Goal: Transaction & Acquisition: Book appointment/travel/reservation

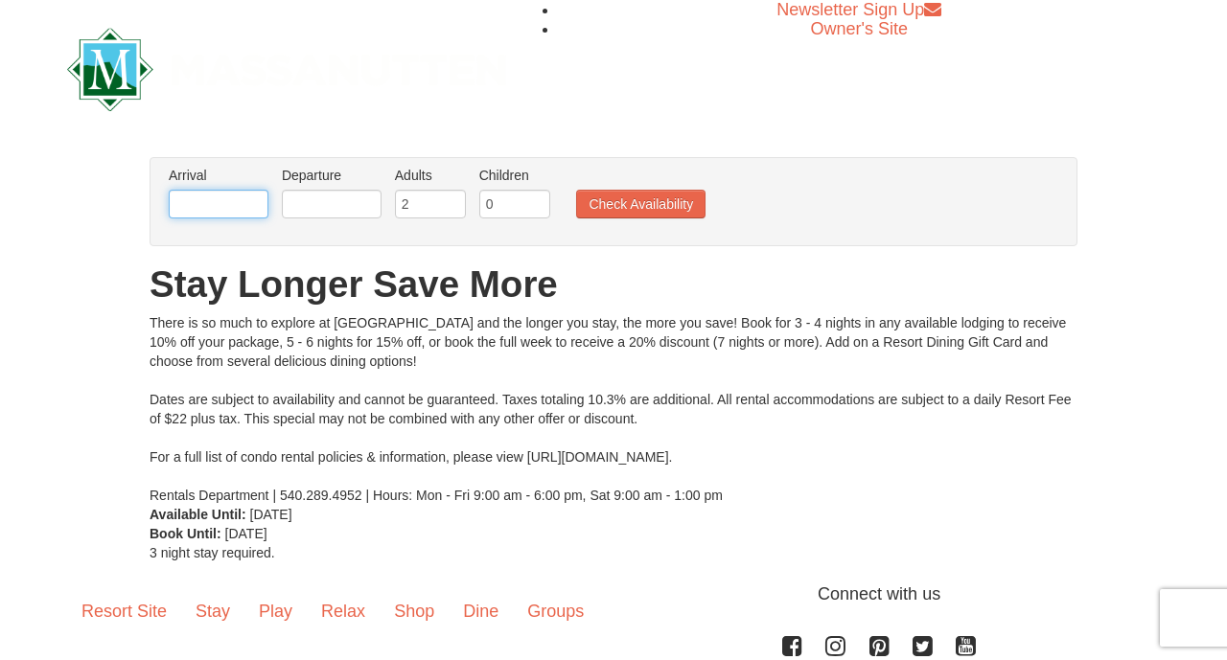
click at [205, 194] on input "text" at bounding box center [219, 204] width 100 height 29
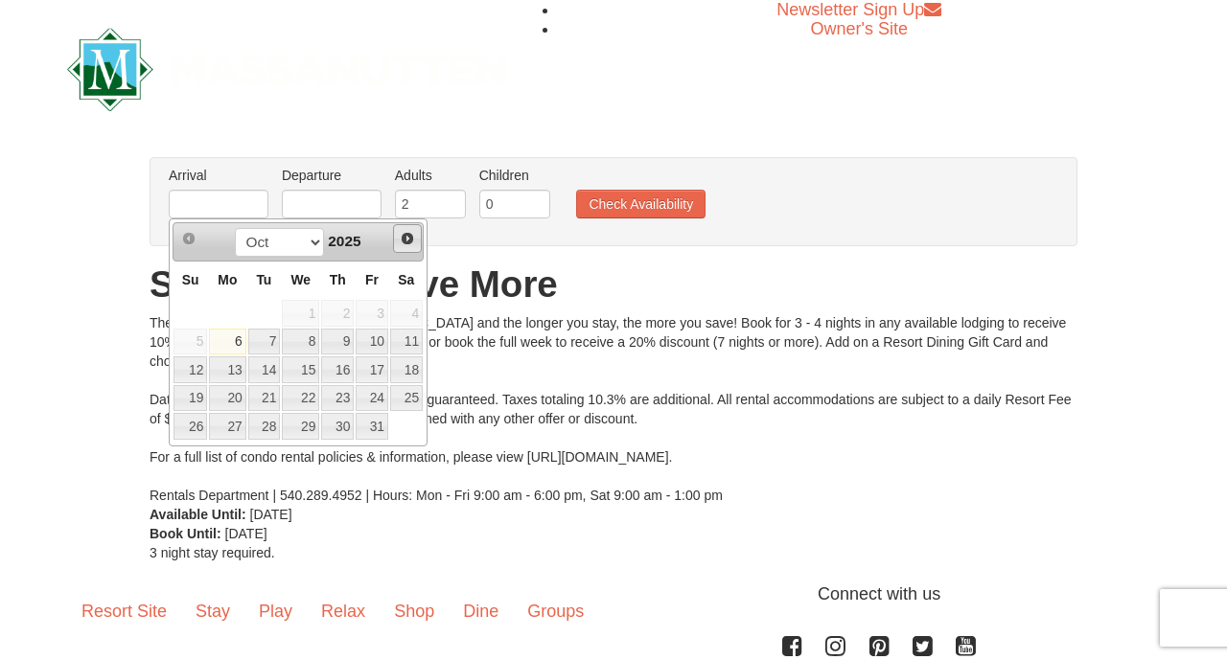
click at [407, 246] on span "Next" at bounding box center [407, 238] width 15 height 15
click at [310, 435] on link "26" at bounding box center [300, 426] width 37 height 27
type input "[DATE]"
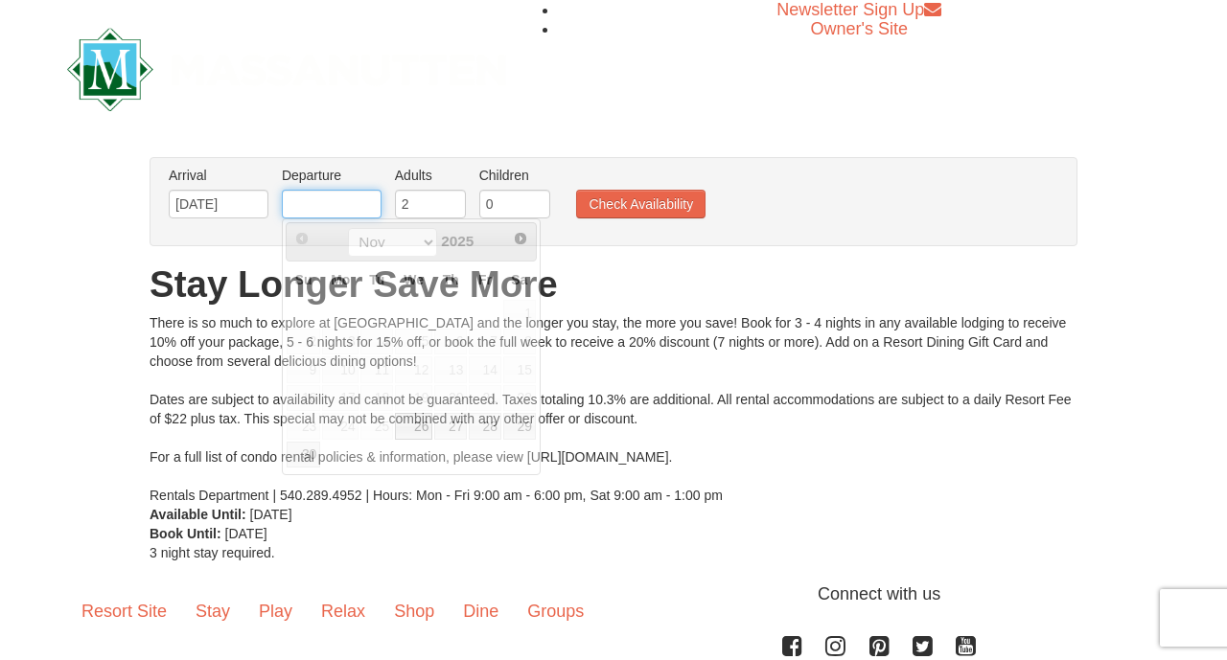
click at [334, 202] on input "text" at bounding box center [332, 204] width 100 height 29
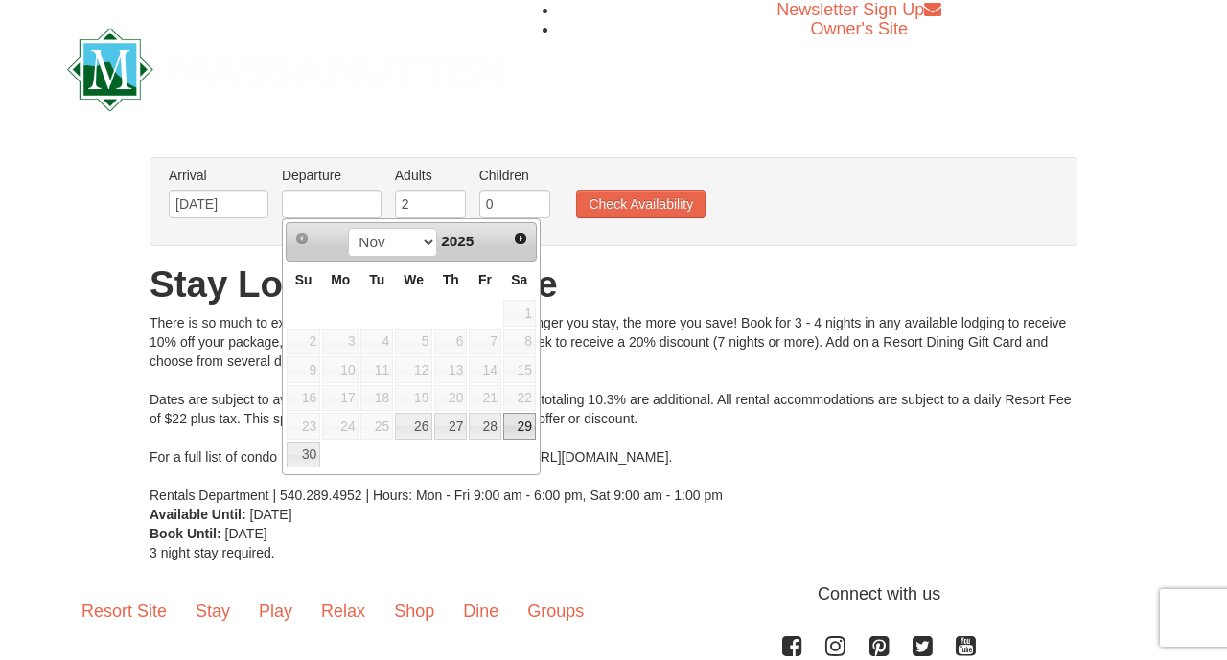
click at [521, 429] on link "29" at bounding box center [519, 426] width 33 height 27
type input "[DATE]"
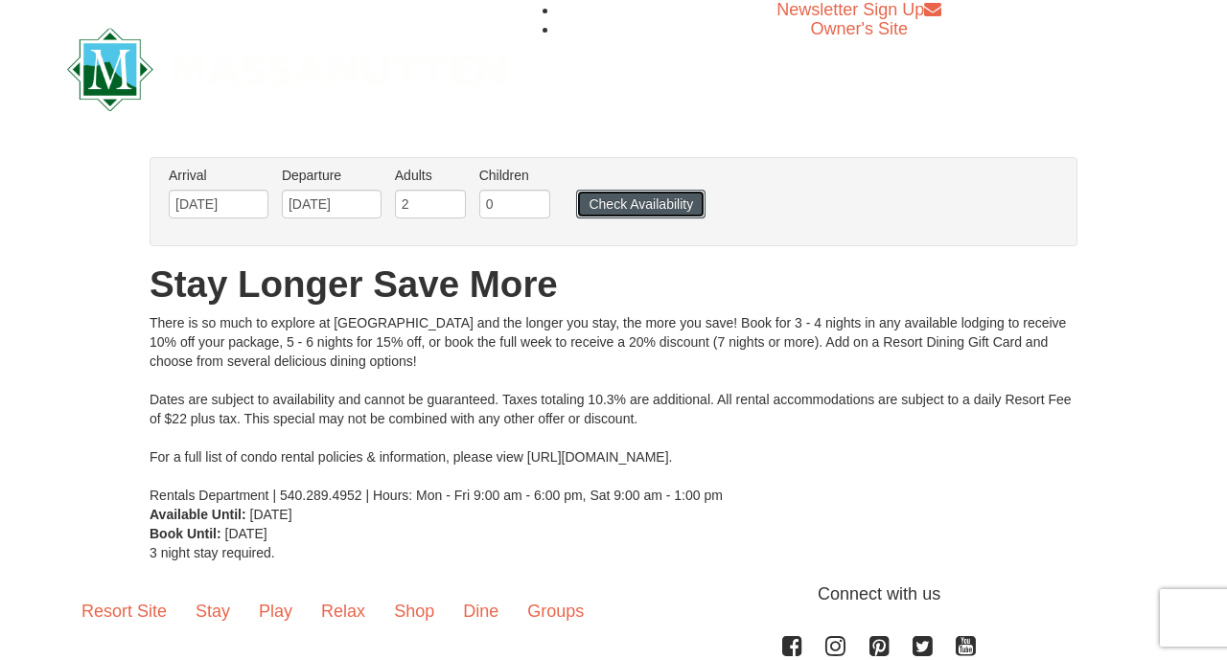
click at [642, 195] on button "Check Availability" at bounding box center [640, 204] width 129 height 29
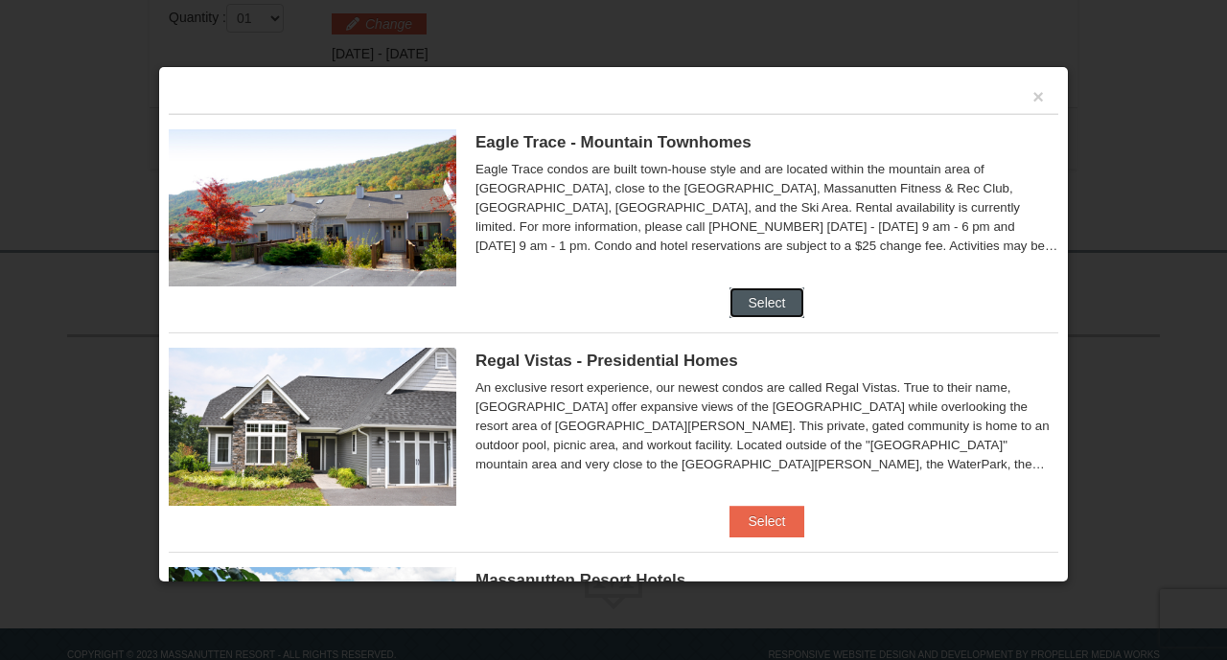
click at [755, 303] on button "Select" at bounding box center [767, 302] width 76 height 31
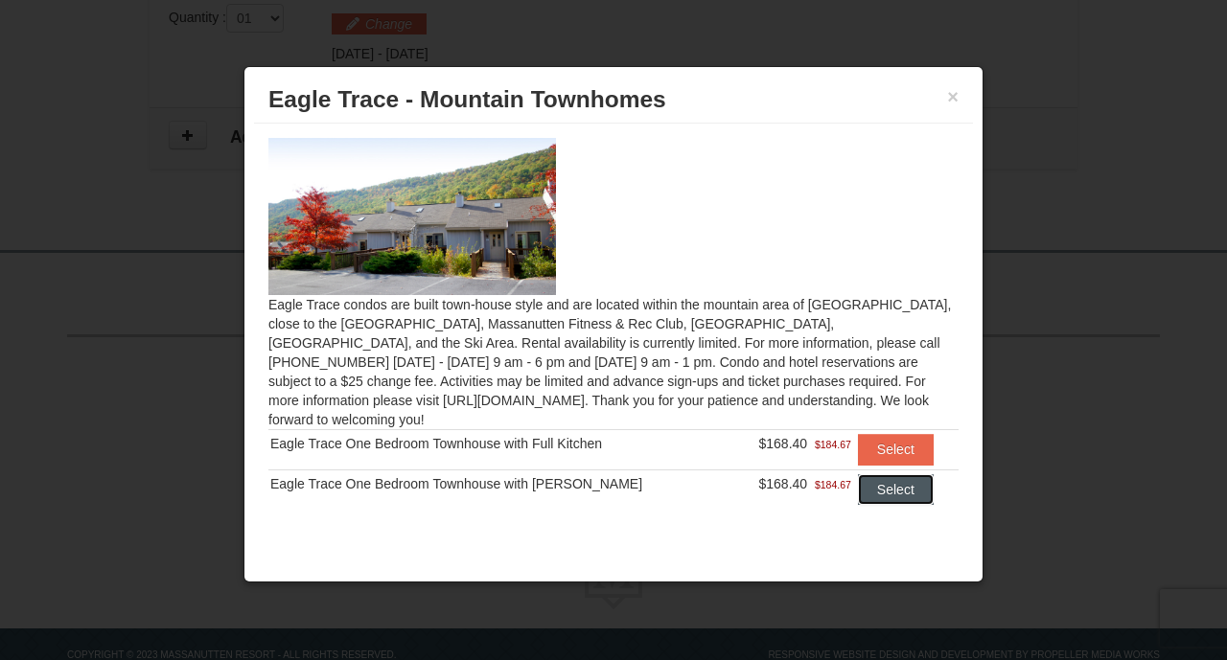
click at [887, 474] on button "Select" at bounding box center [896, 489] width 76 height 31
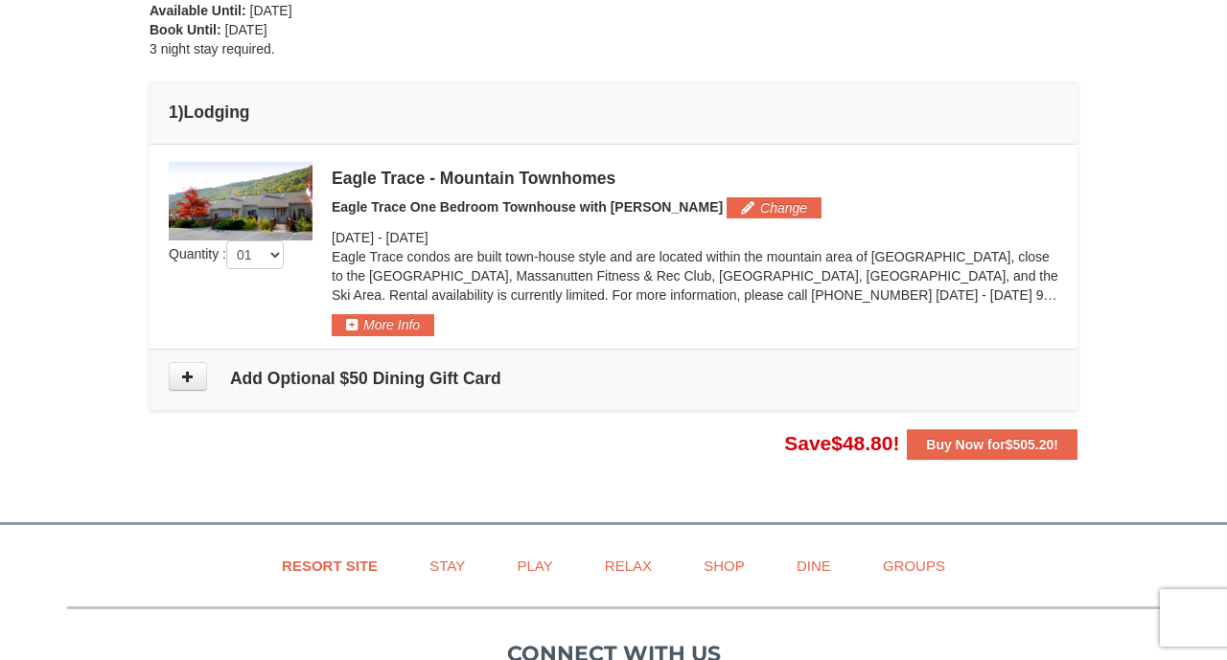
scroll to position [468, 0]
click at [726, 208] on button "Change" at bounding box center [773, 206] width 95 height 21
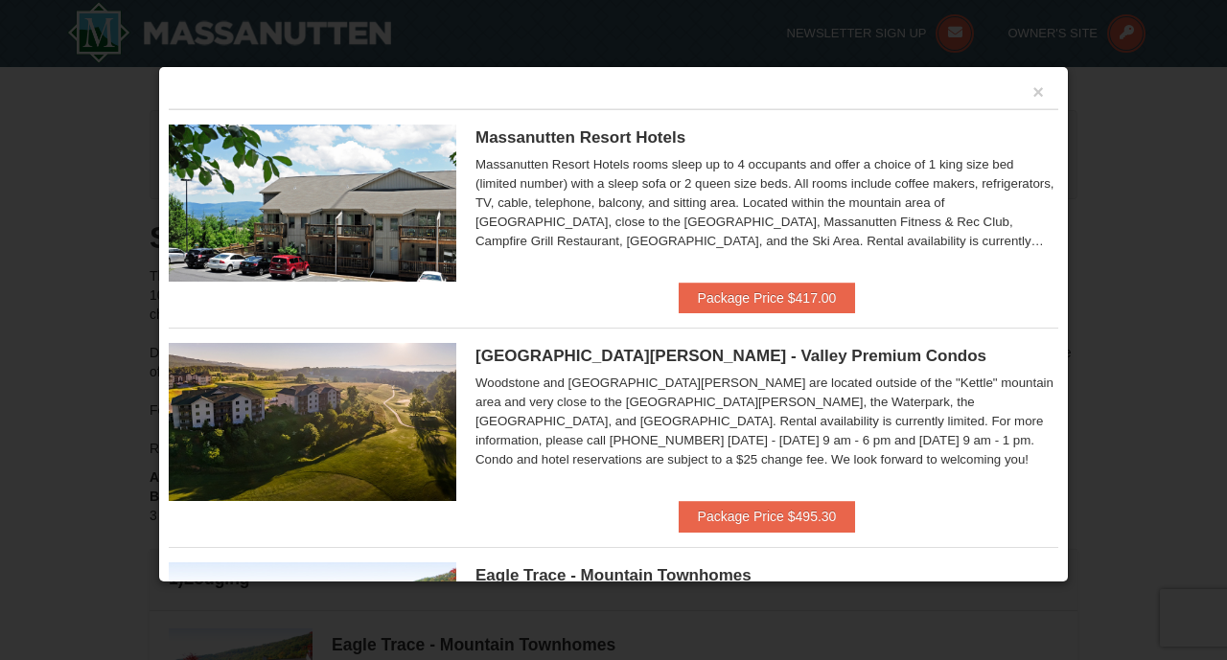
scroll to position [6, 0]
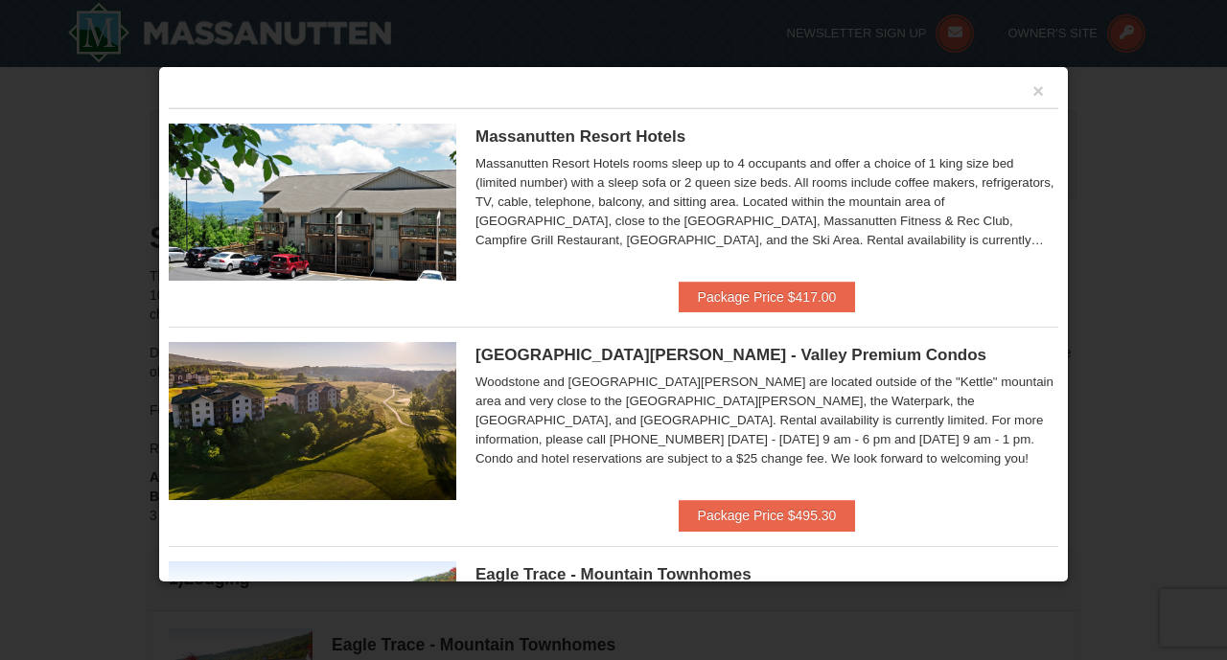
click at [615, 355] on span "Woodstone Meadows - Valley Premium Condos" at bounding box center [730, 355] width 511 height 18
click at [738, 519] on button "Package Price $495.30" at bounding box center [766, 515] width 177 height 31
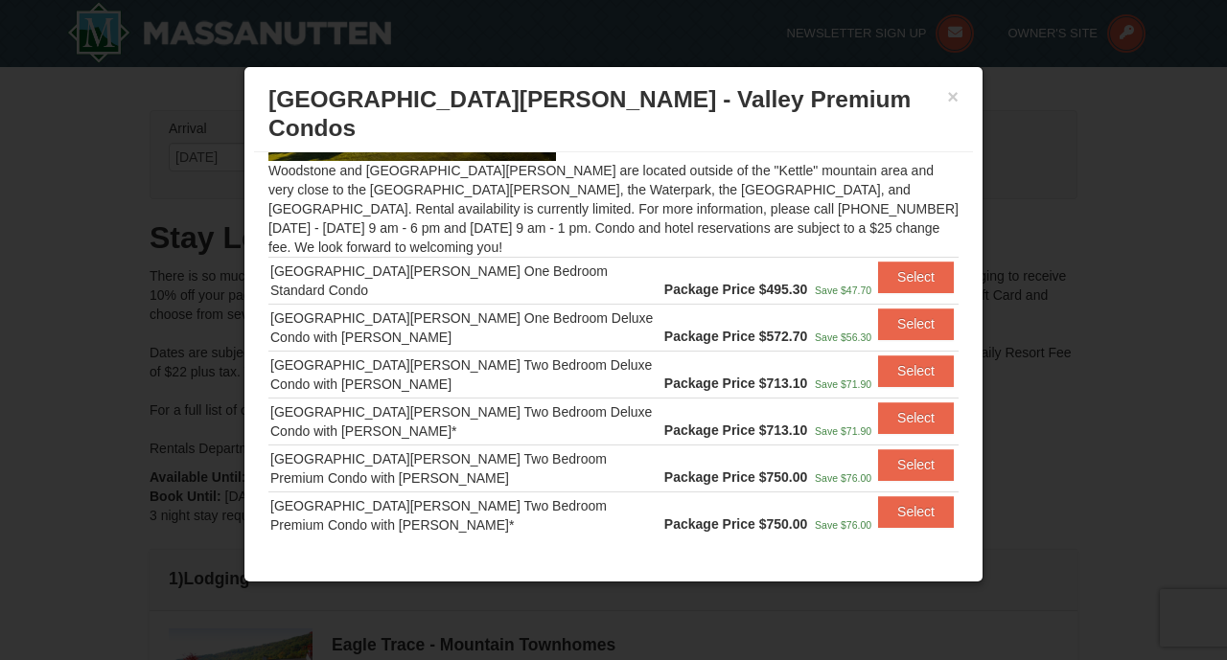
scroll to position [0, 0]
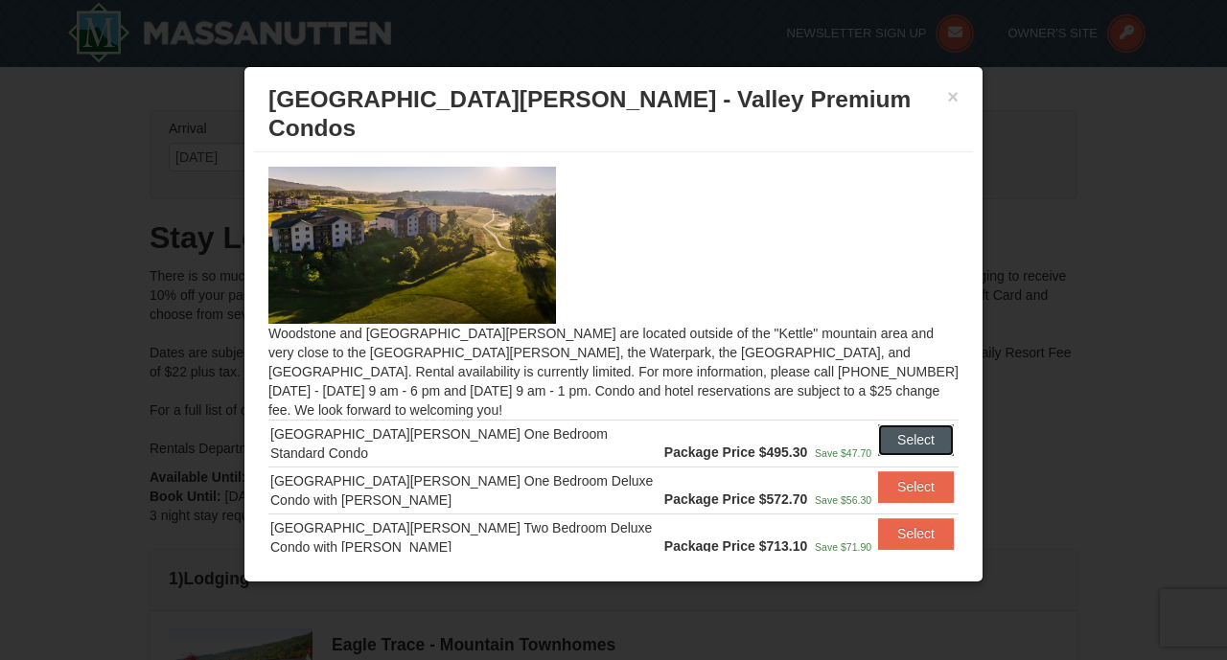
click at [892, 424] on button "Select" at bounding box center [916, 439] width 76 height 31
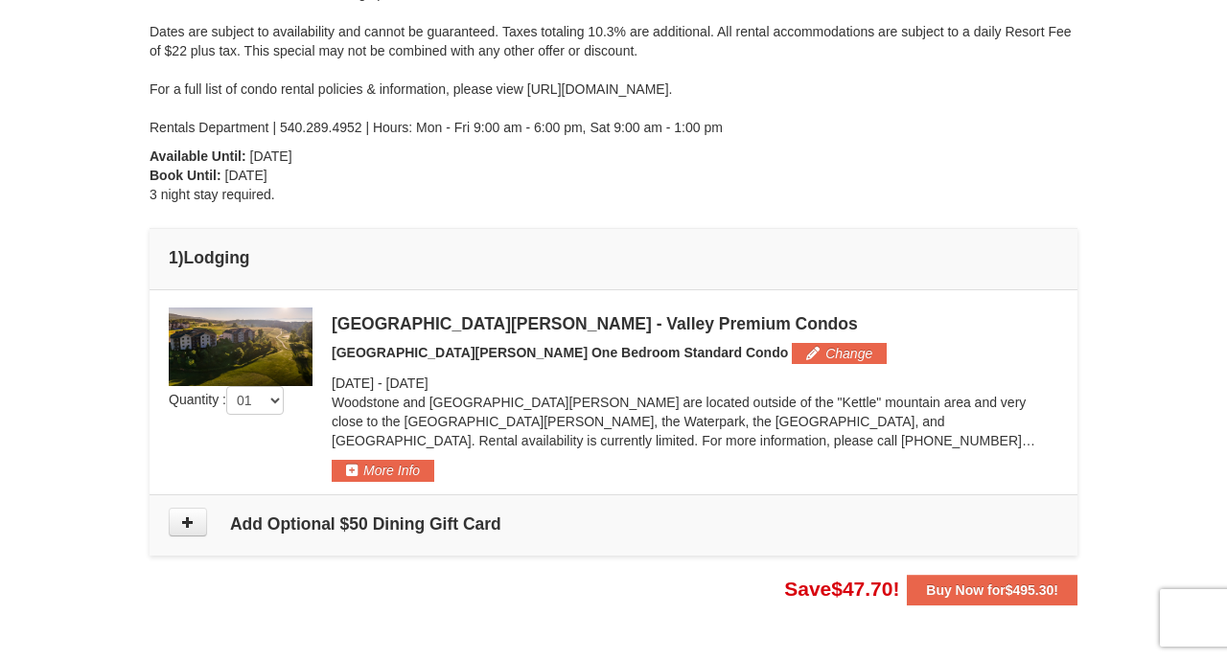
scroll to position [317, 0]
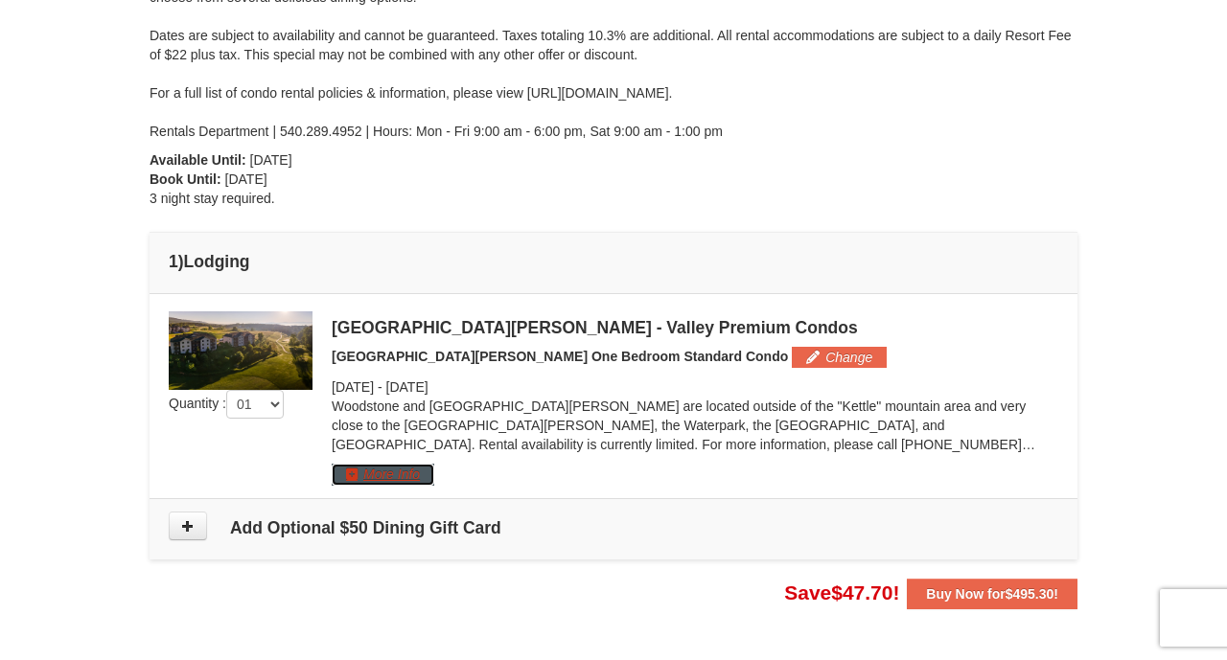
click at [403, 467] on button "More Info" at bounding box center [383, 474] width 103 height 21
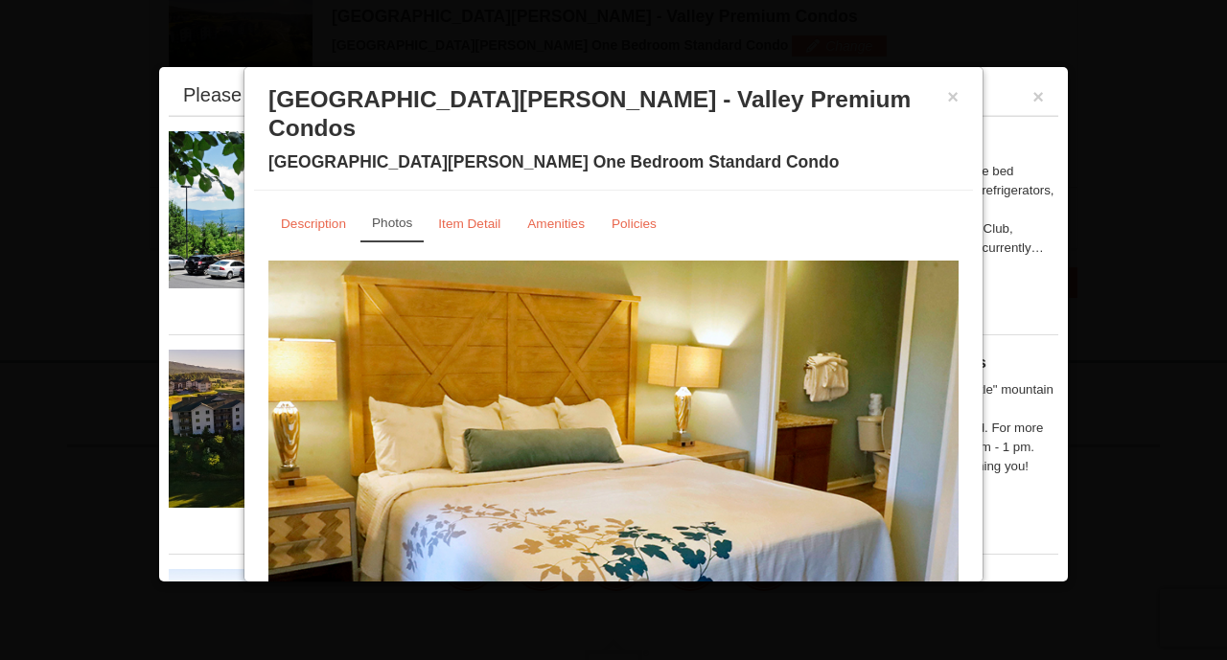
scroll to position [82, 0]
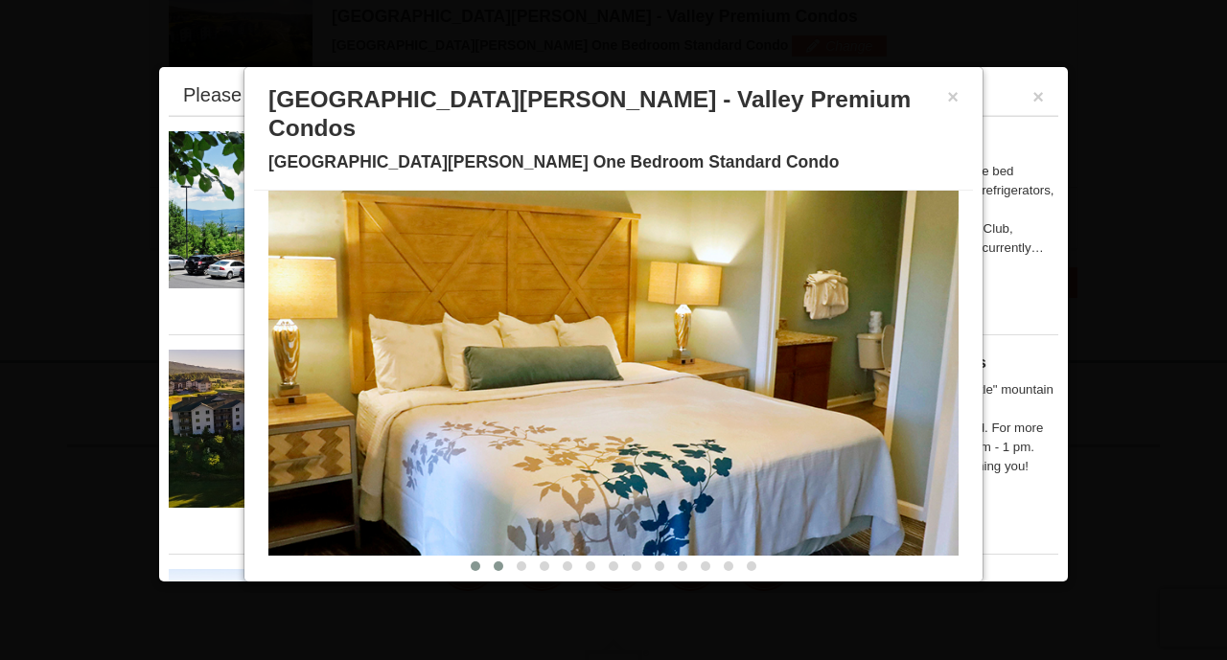
click at [495, 562] on span at bounding box center [498, 567] width 10 height 10
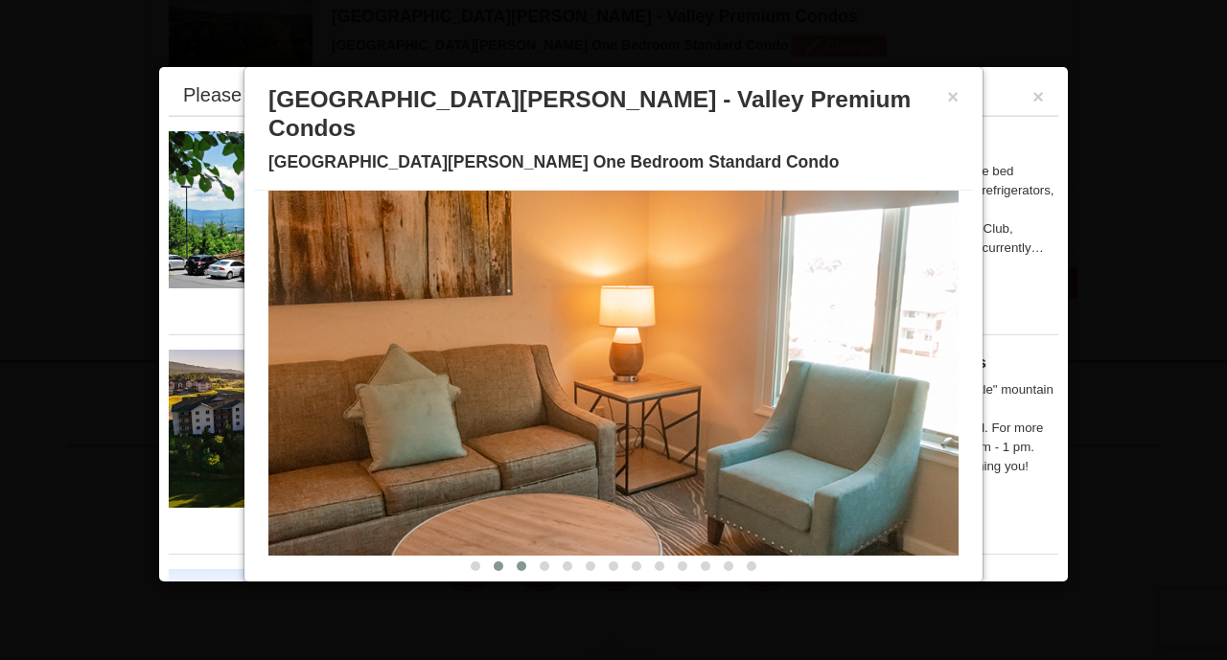
click at [523, 562] on span at bounding box center [521, 567] width 10 height 10
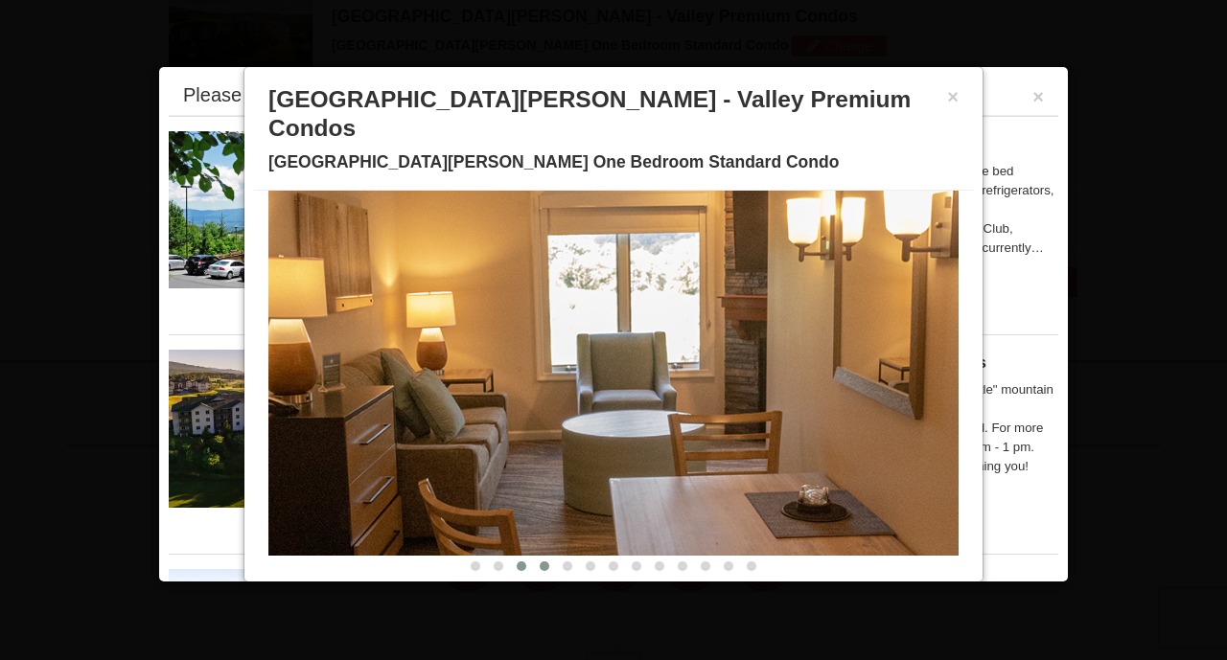
click at [544, 562] on span at bounding box center [544, 567] width 10 height 10
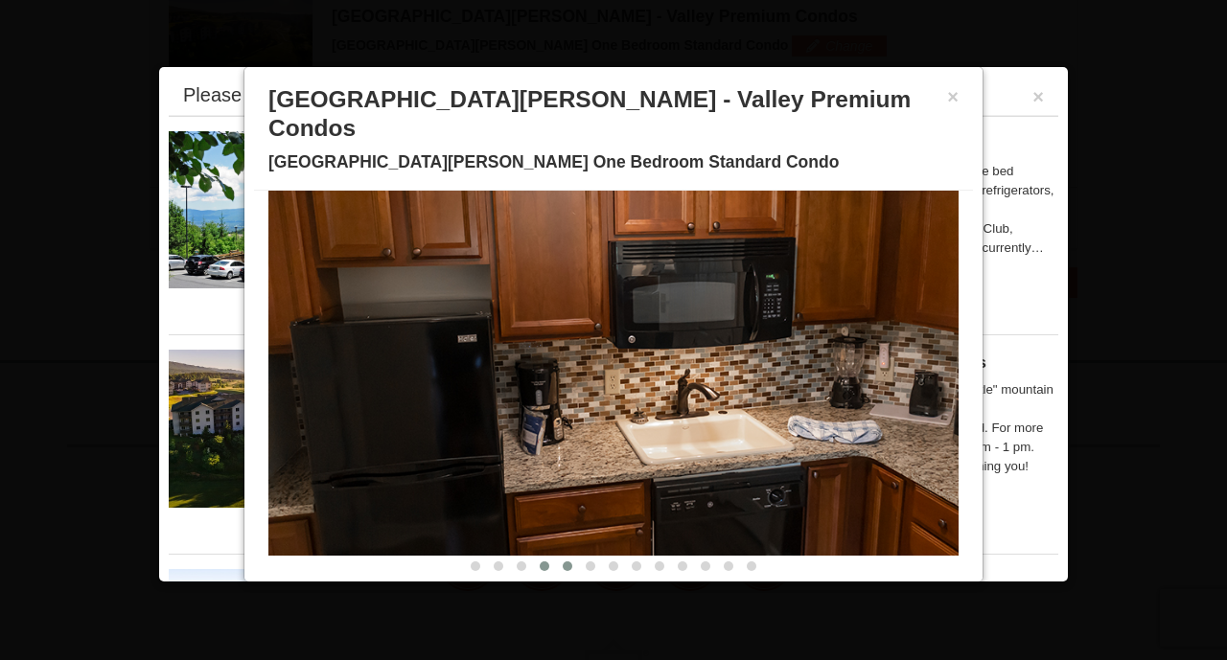
click at [566, 562] on span at bounding box center [567, 567] width 10 height 10
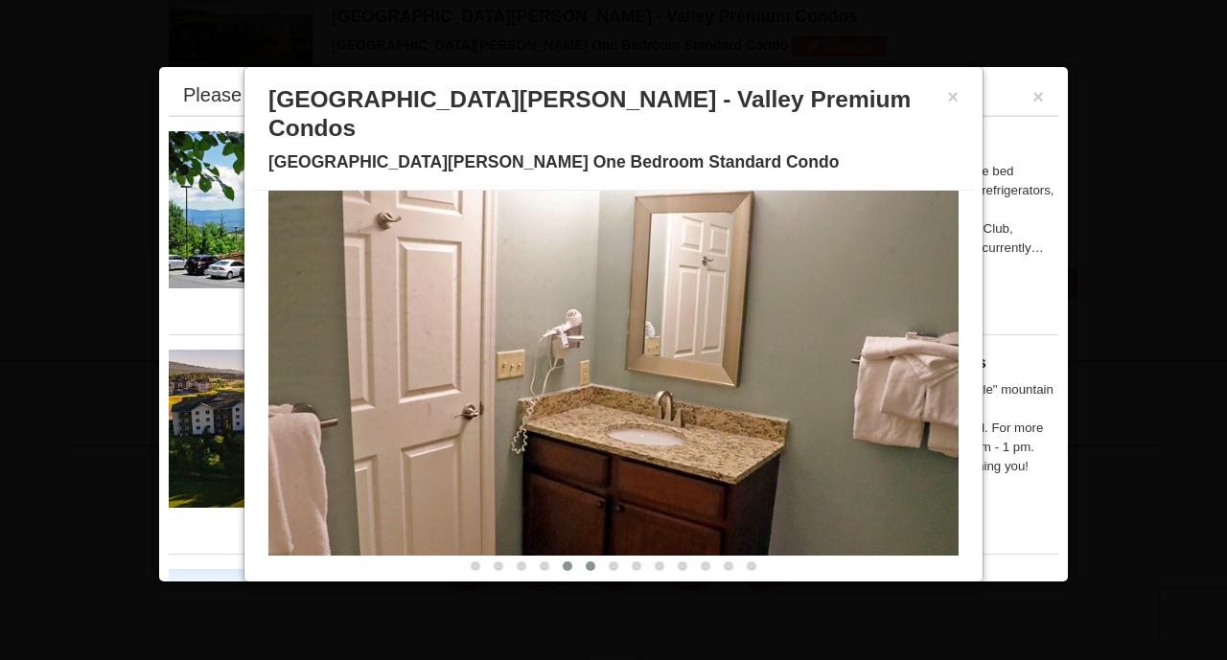
click at [585, 562] on span at bounding box center [590, 567] width 10 height 10
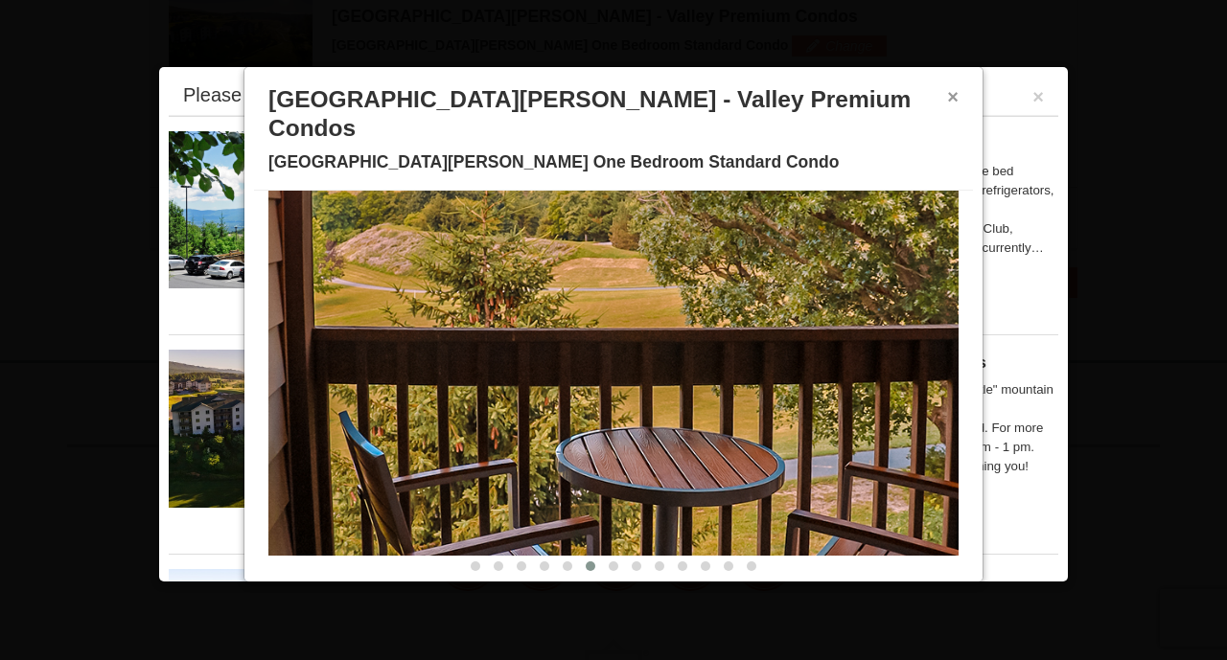
click at [954, 89] on button "×" at bounding box center [952, 96] width 11 height 19
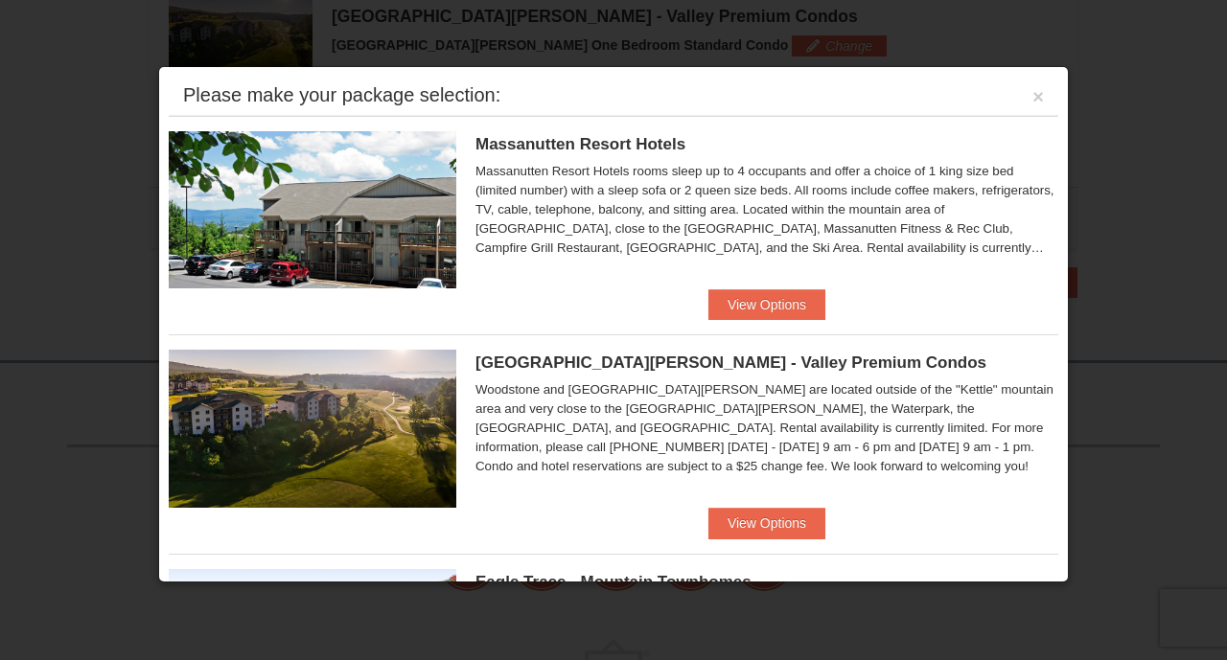
click at [1024, 103] on div "Please make your package selection: ×" at bounding box center [613, 96] width 889 height 39
click at [1036, 102] on button "×" at bounding box center [1037, 96] width 11 height 19
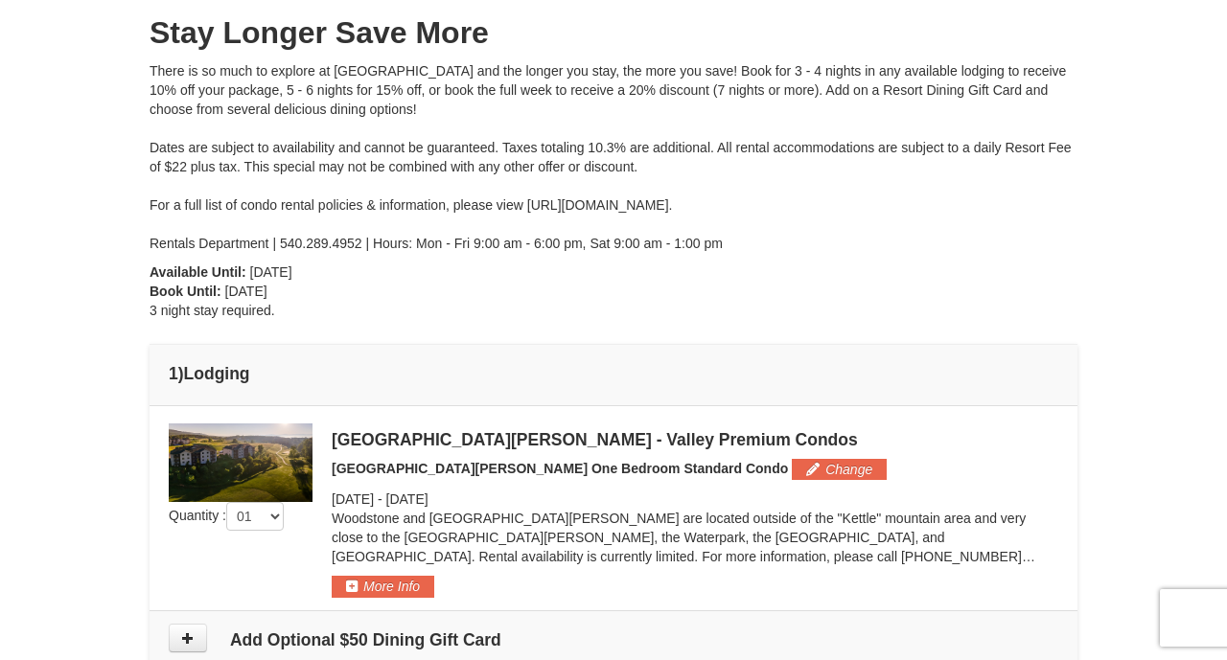
scroll to position [0, 0]
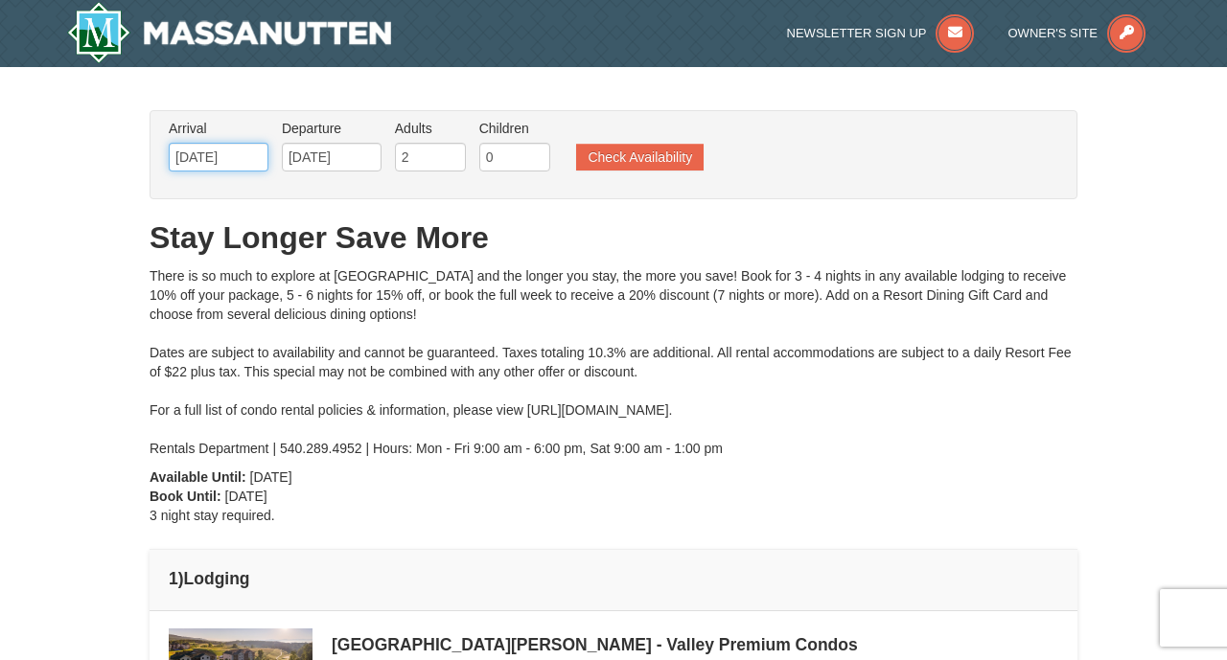
click at [232, 152] on input "11/26/2025" at bounding box center [219, 157] width 100 height 29
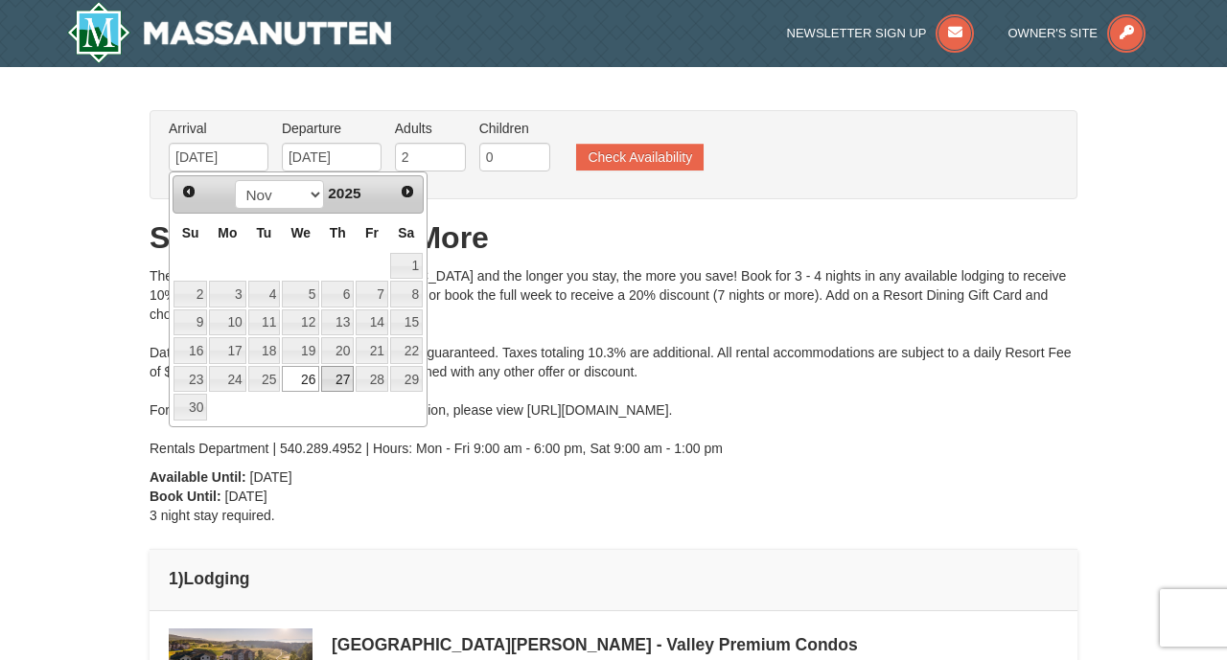
click at [334, 382] on link "27" at bounding box center [337, 379] width 33 height 27
type input "11/27/2025"
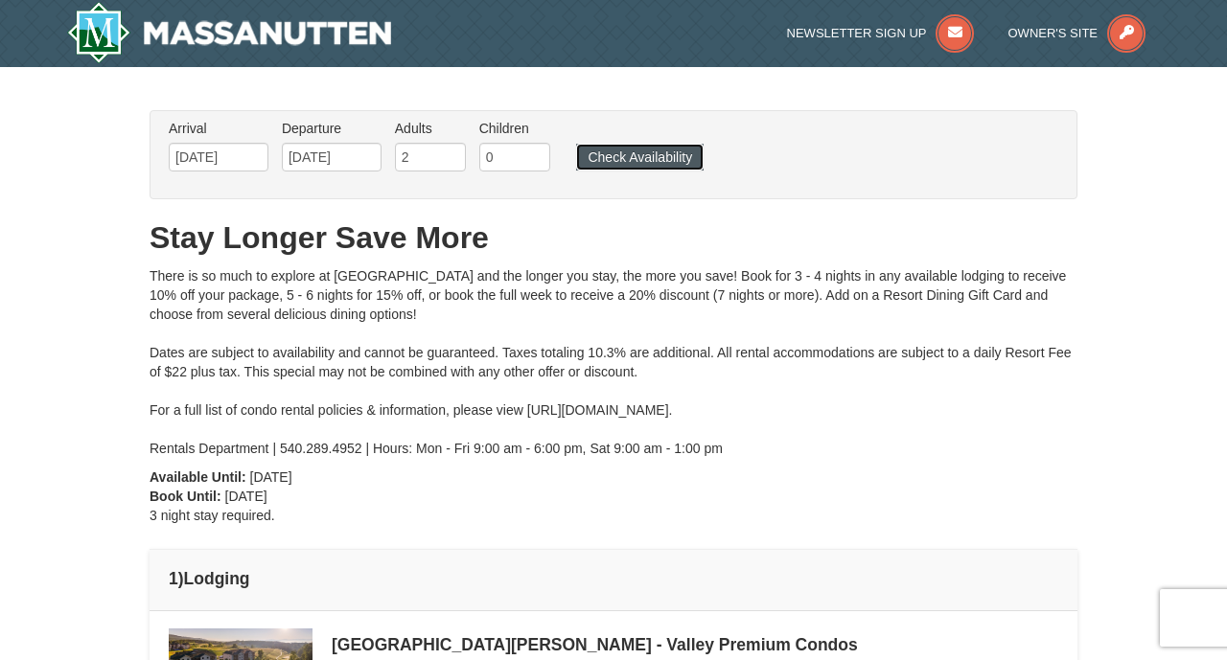
click at [657, 152] on button "Check Availability" at bounding box center [639, 157] width 127 height 27
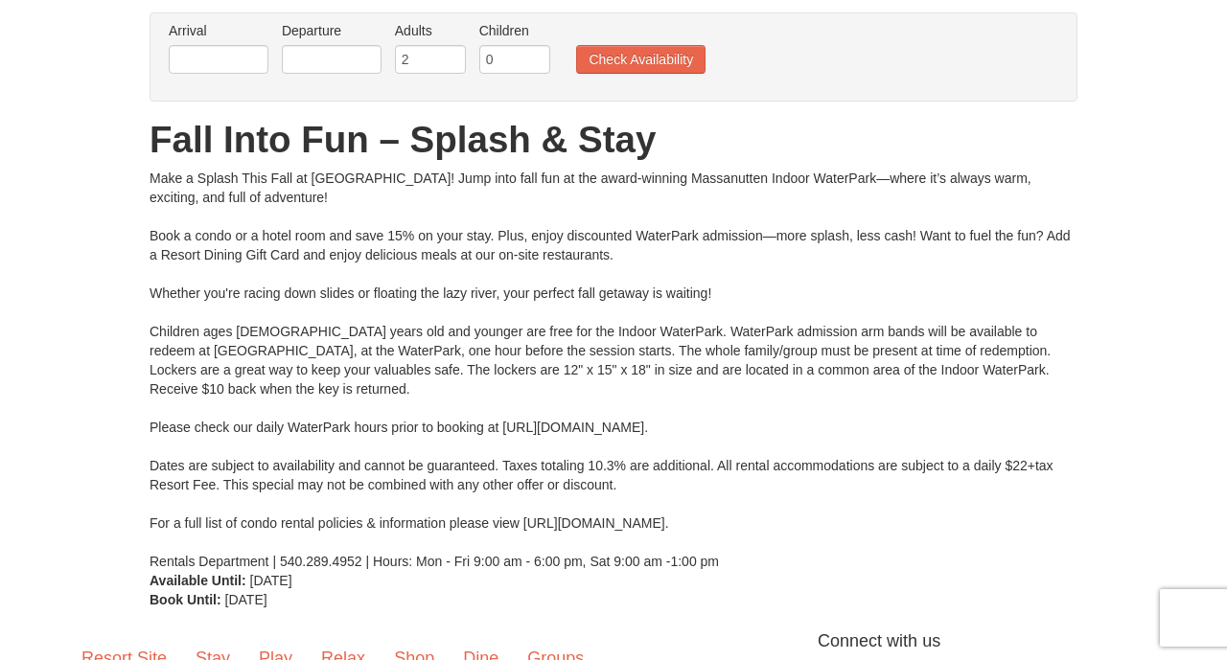
scroll to position [152, 0]
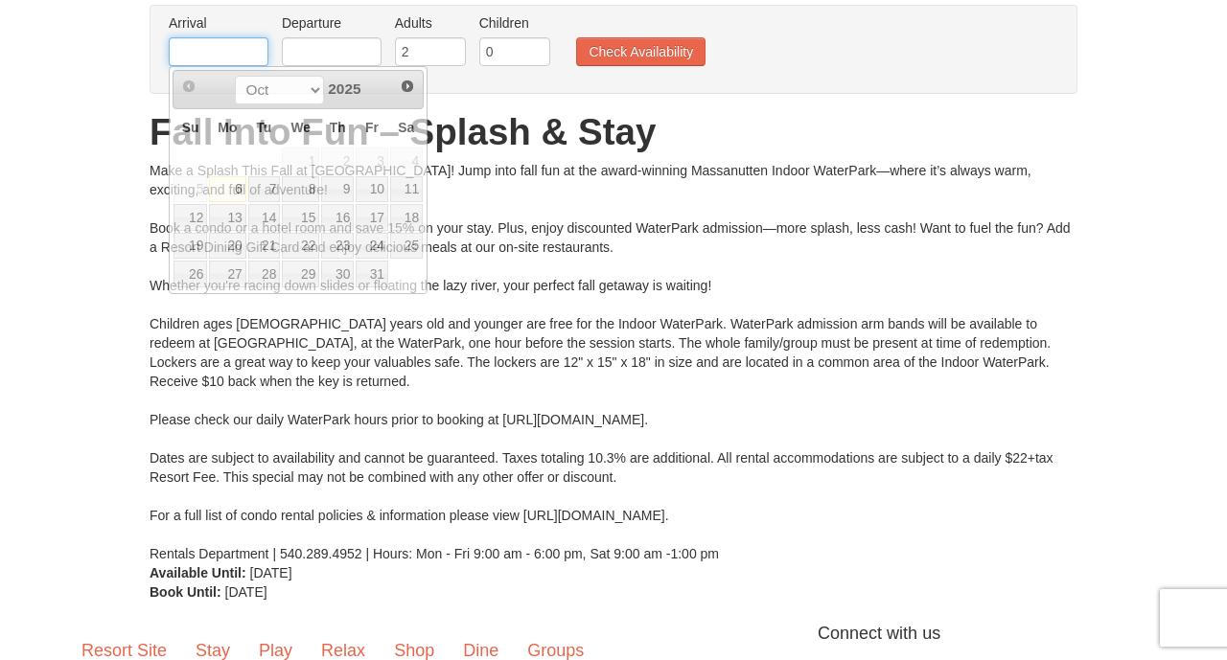
click at [247, 44] on input "text" at bounding box center [219, 51] width 100 height 29
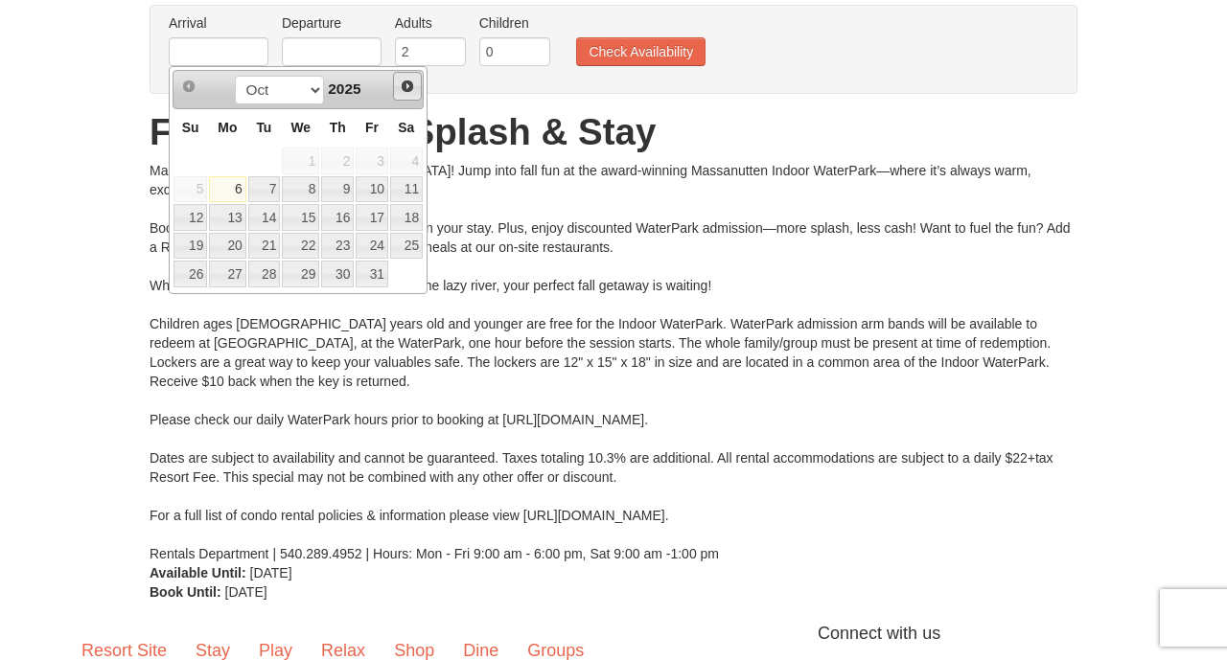
click at [408, 90] on span "Next" at bounding box center [407, 86] width 15 height 15
click at [310, 268] on link "26" at bounding box center [300, 274] width 37 height 27
type input "11/26/2025"
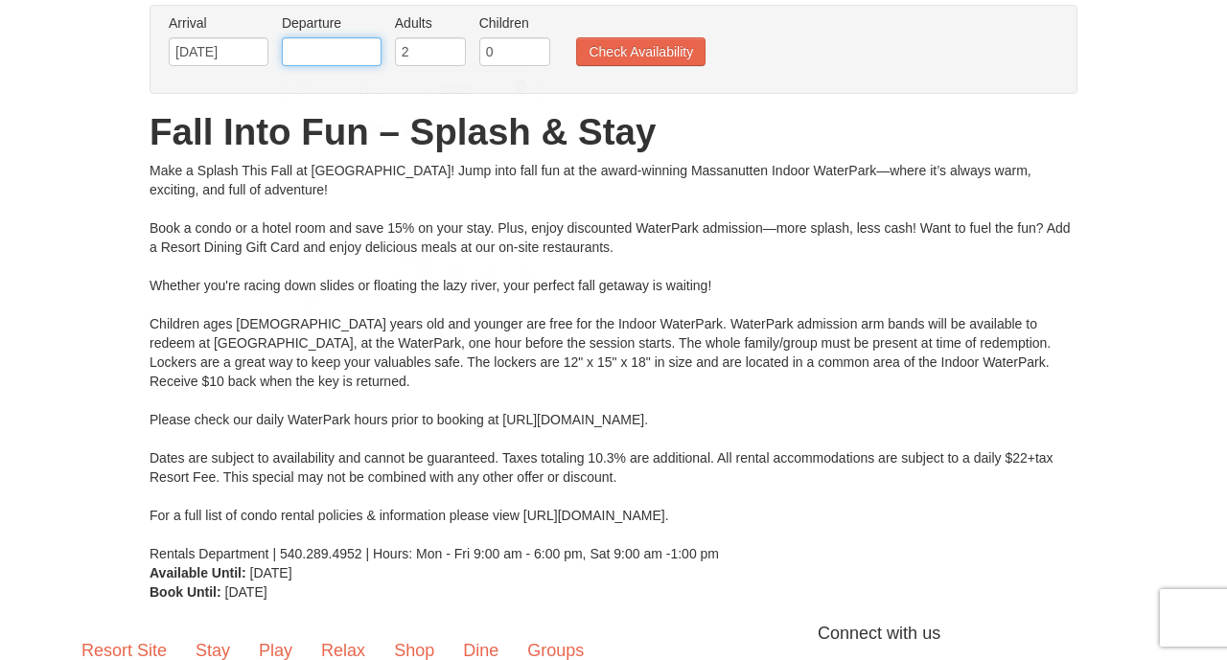
click at [352, 57] on input "text" at bounding box center [332, 51] width 100 height 29
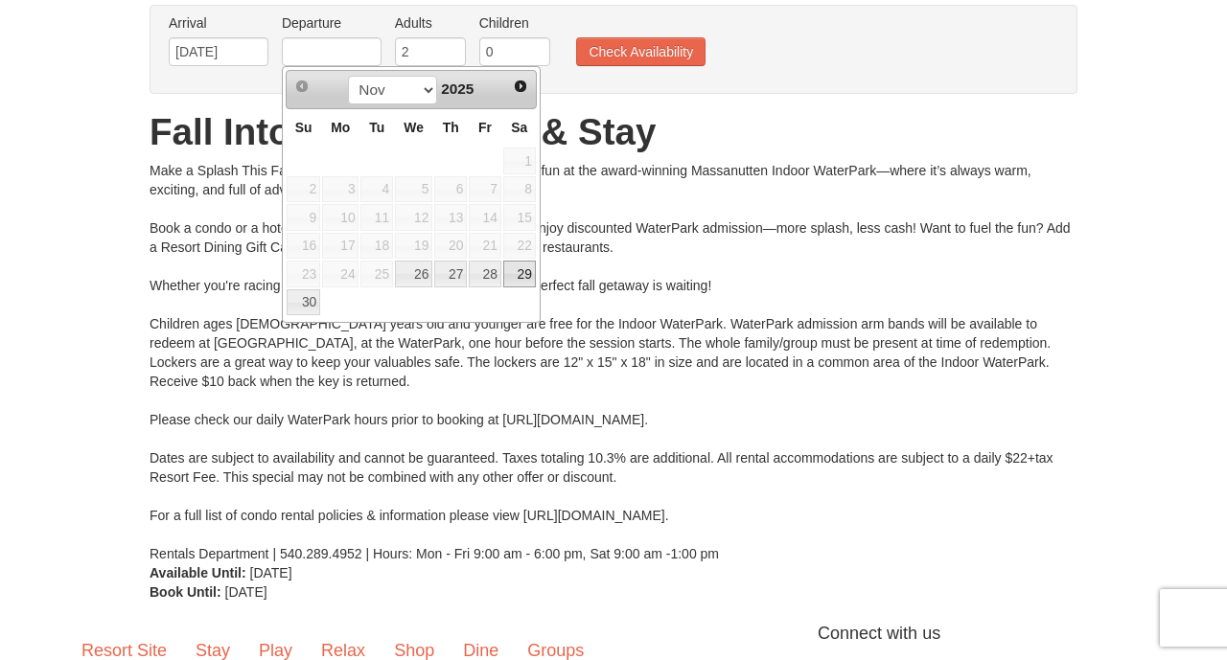
click at [506, 273] on link "29" at bounding box center [519, 274] width 33 height 27
type input "[DATE]"
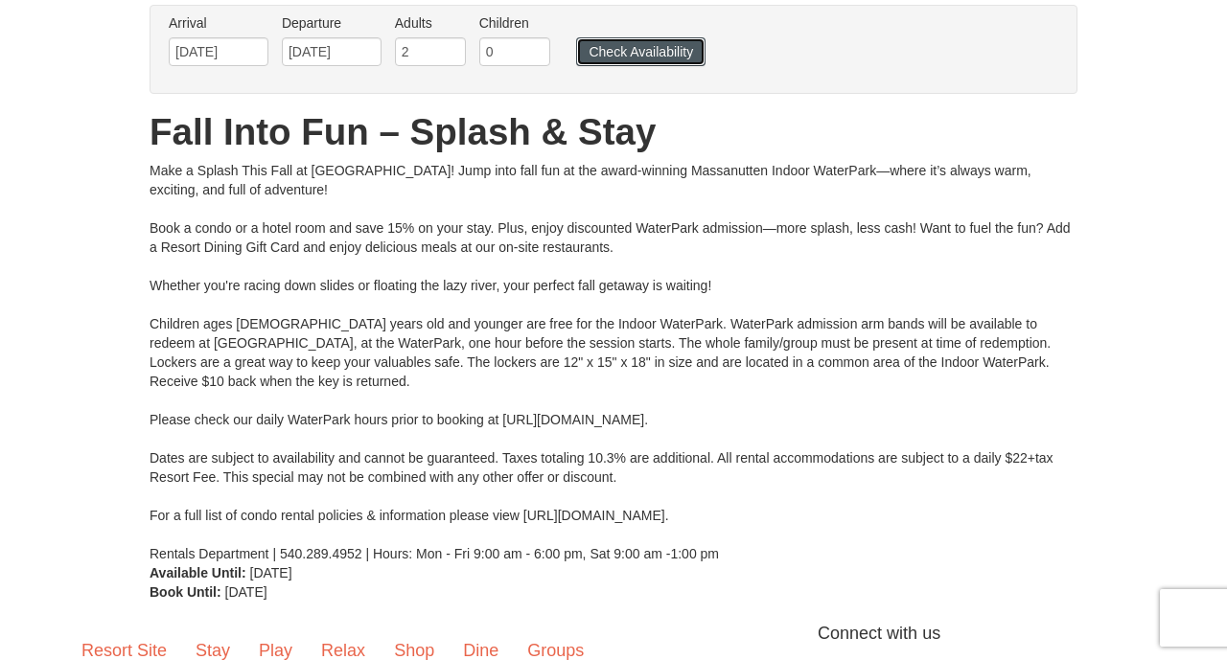
click at [624, 62] on button "Check Availability" at bounding box center [640, 51] width 129 height 29
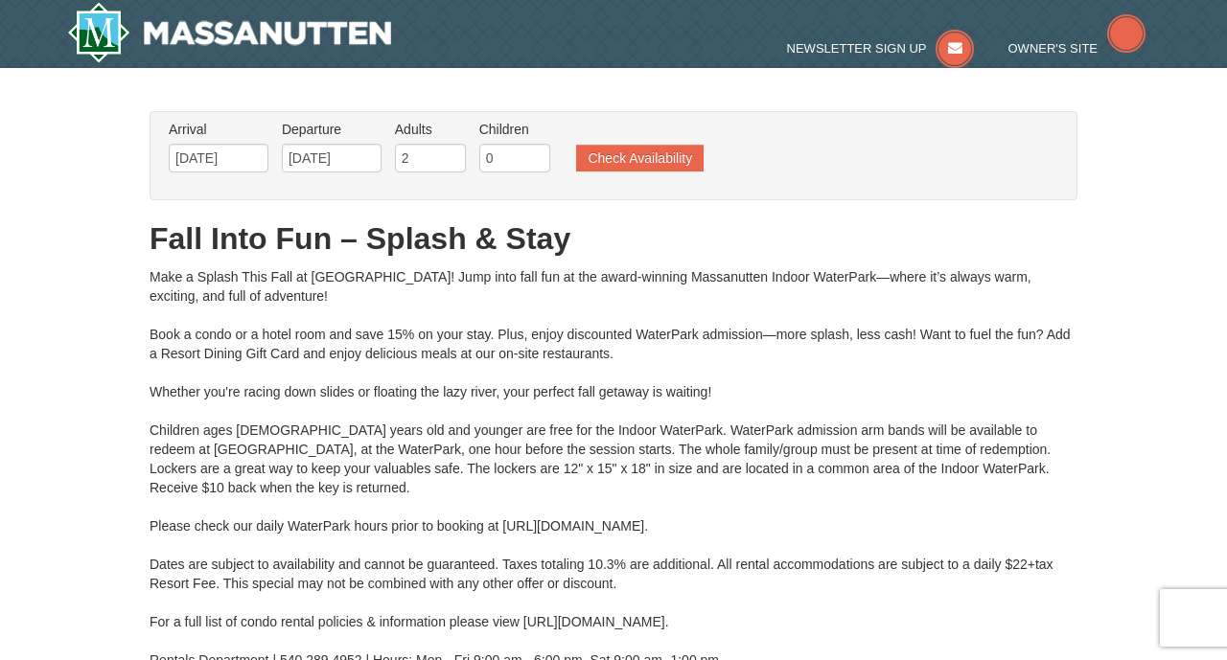
type input "[DATE]"
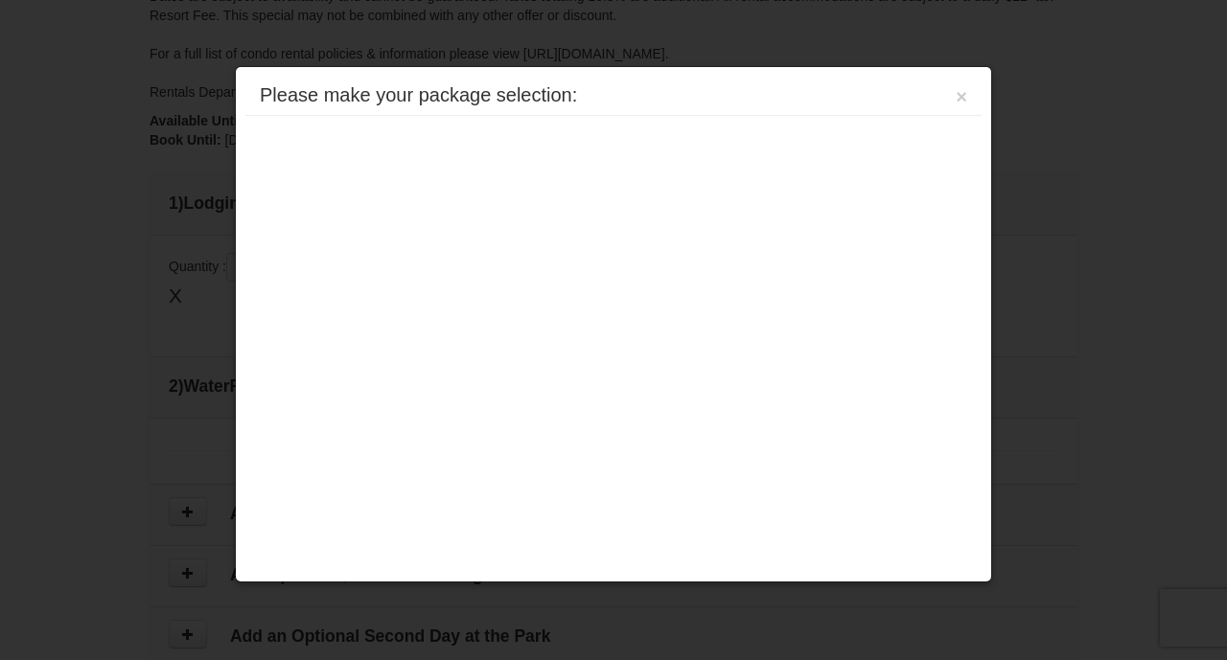
type input "[DATE]"
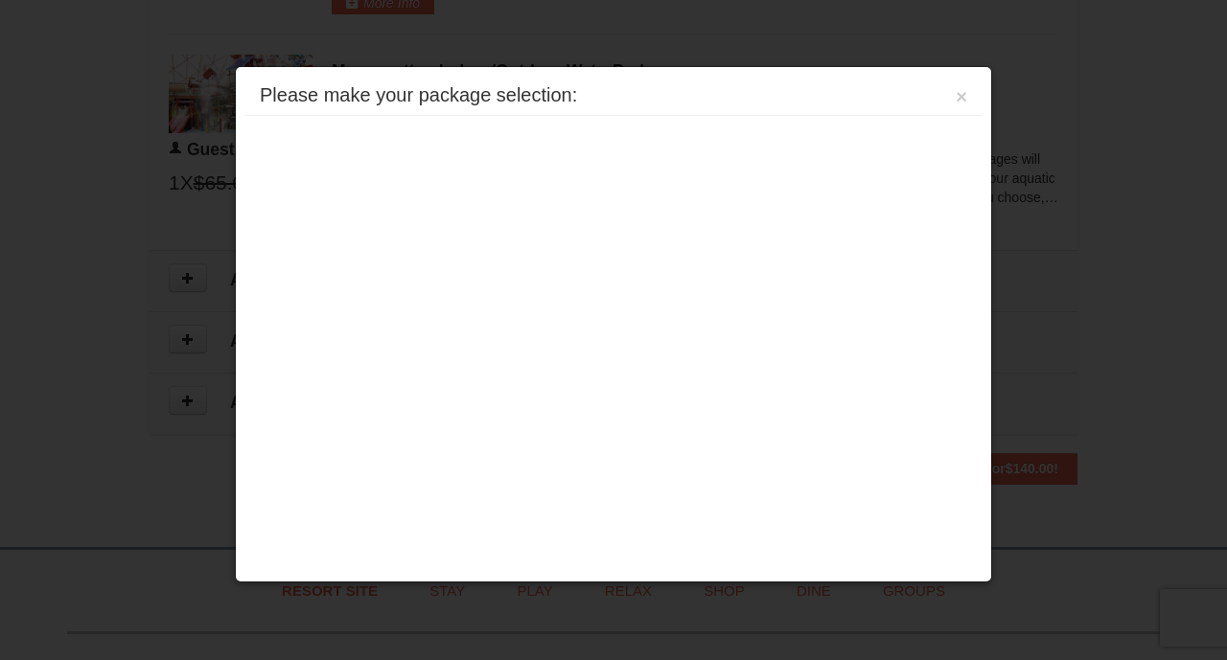
scroll to position [1239, 0]
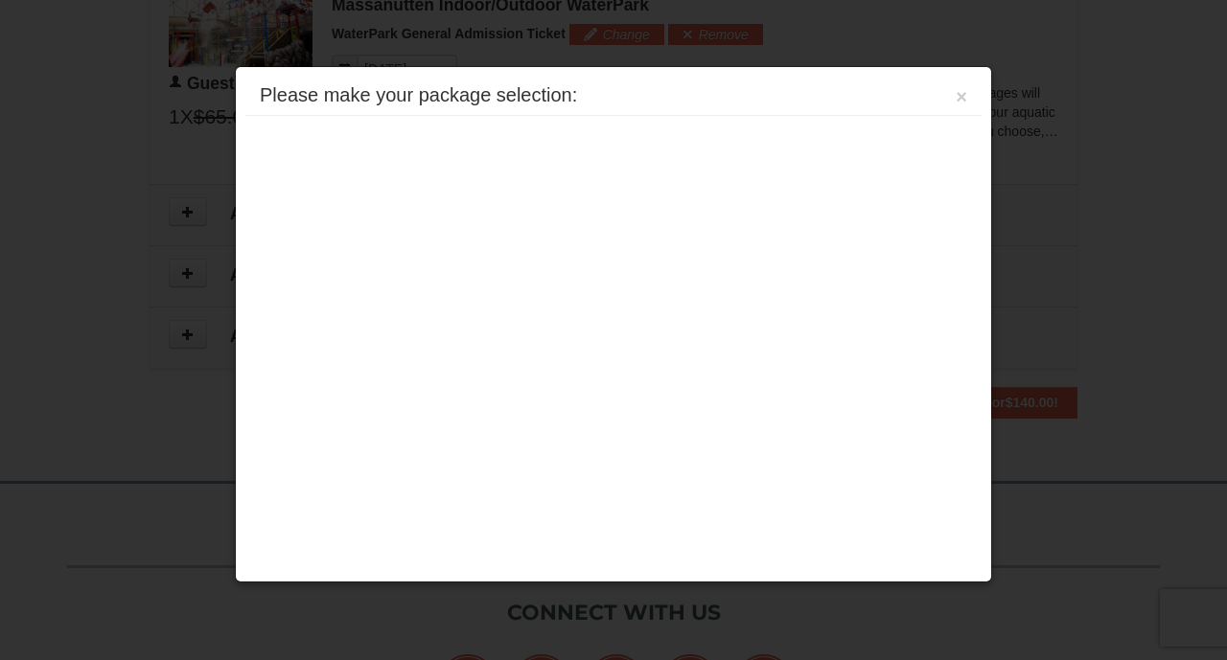
click at [506, 95] on div "Please make your package selection:" at bounding box center [418, 94] width 317 height 19
click at [962, 94] on button "×" at bounding box center [960, 96] width 11 height 19
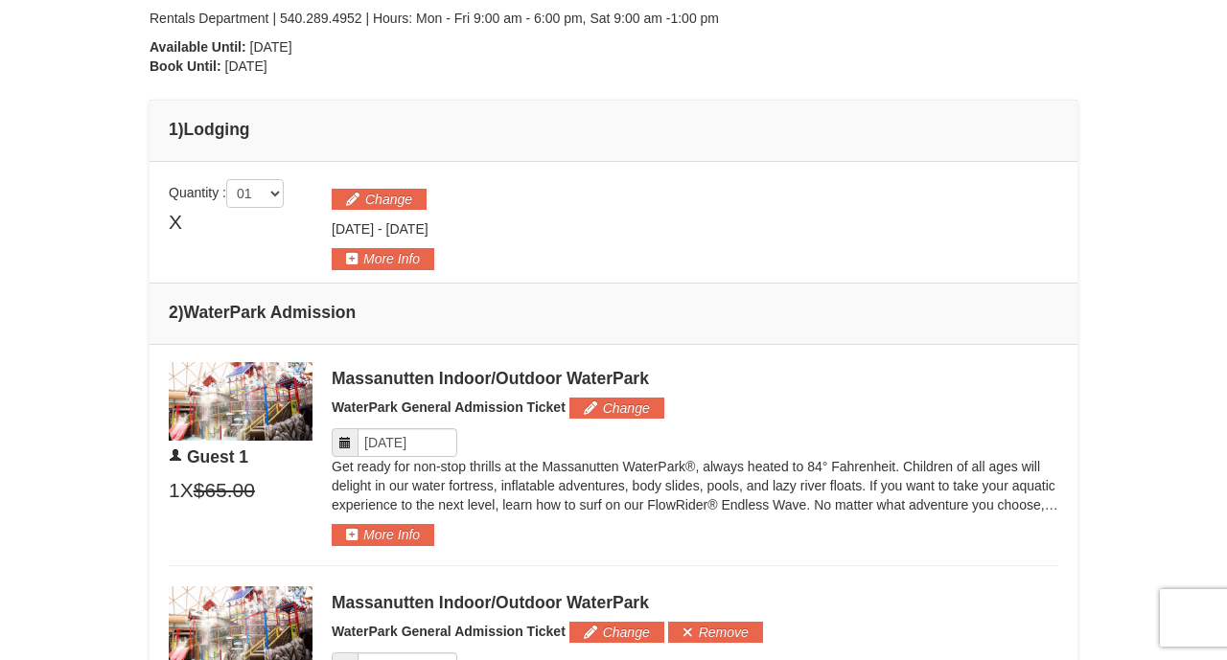
scroll to position [647, 0]
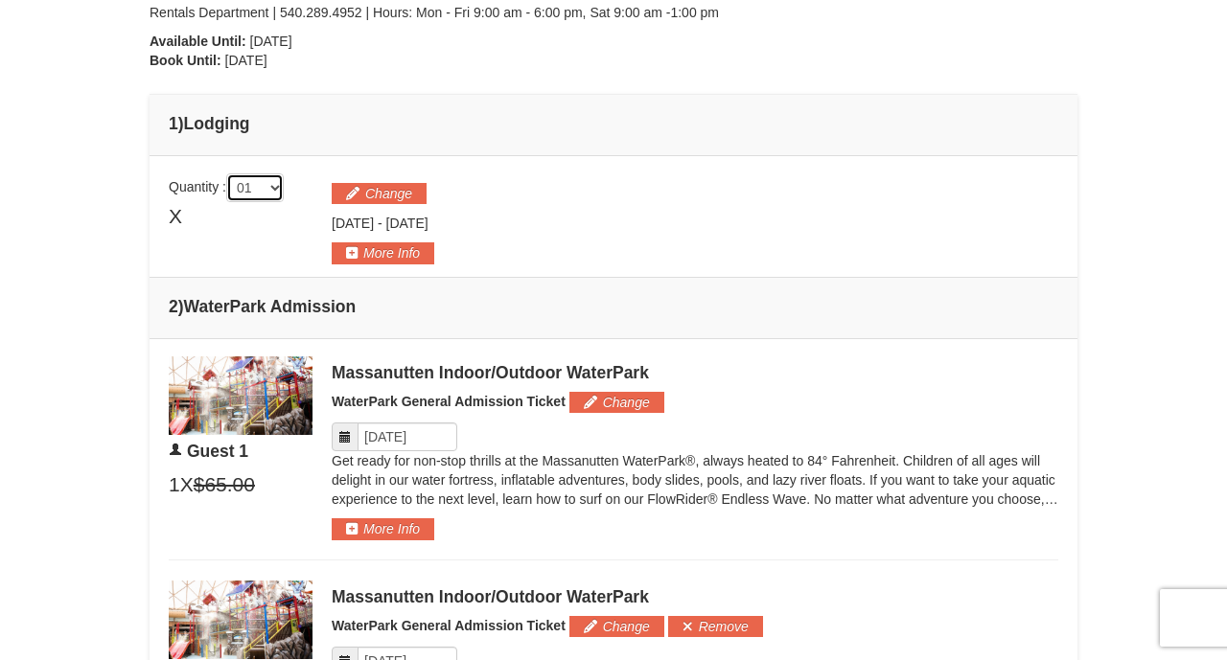
click at [283, 188] on select "01 02 03 04 05" at bounding box center [254, 187] width 57 height 29
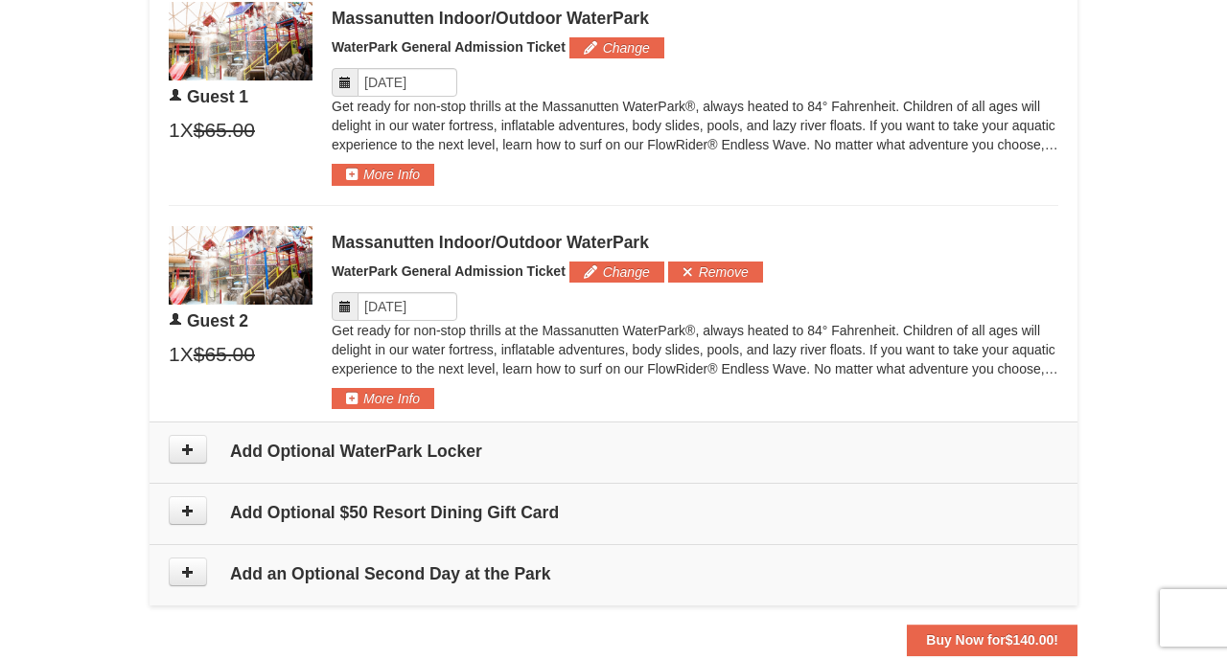
scroll to position [1004, 0]
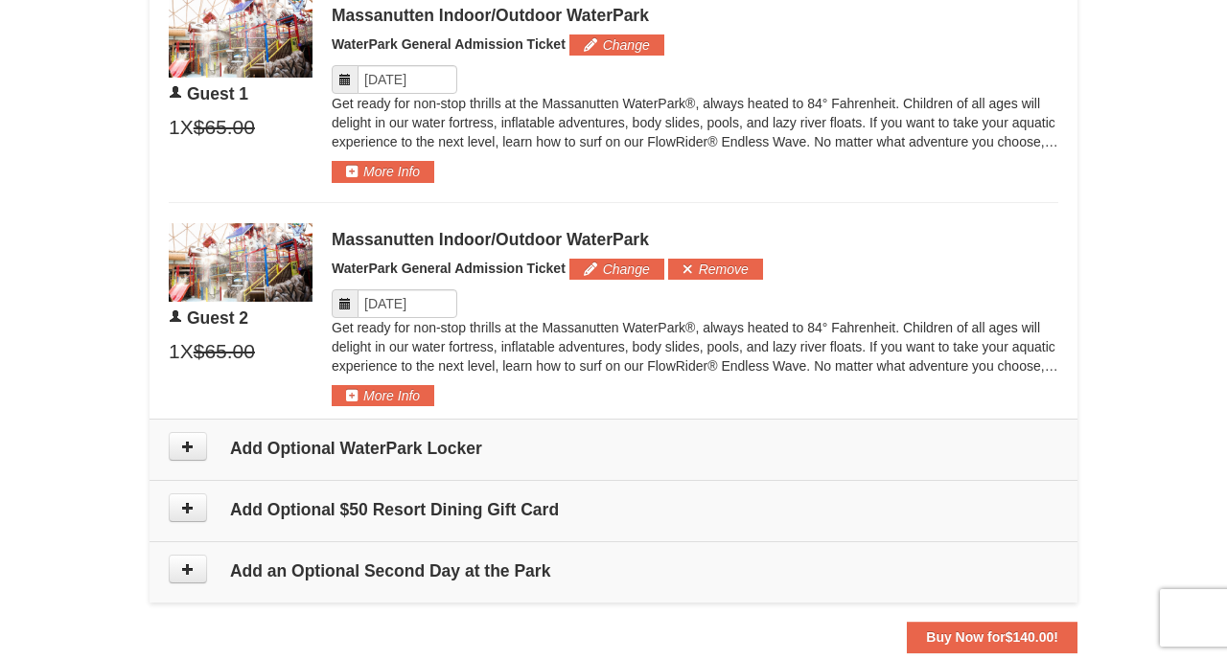
click at [339, 310] on icon at bounding box center [344, 303] width 13 height 13
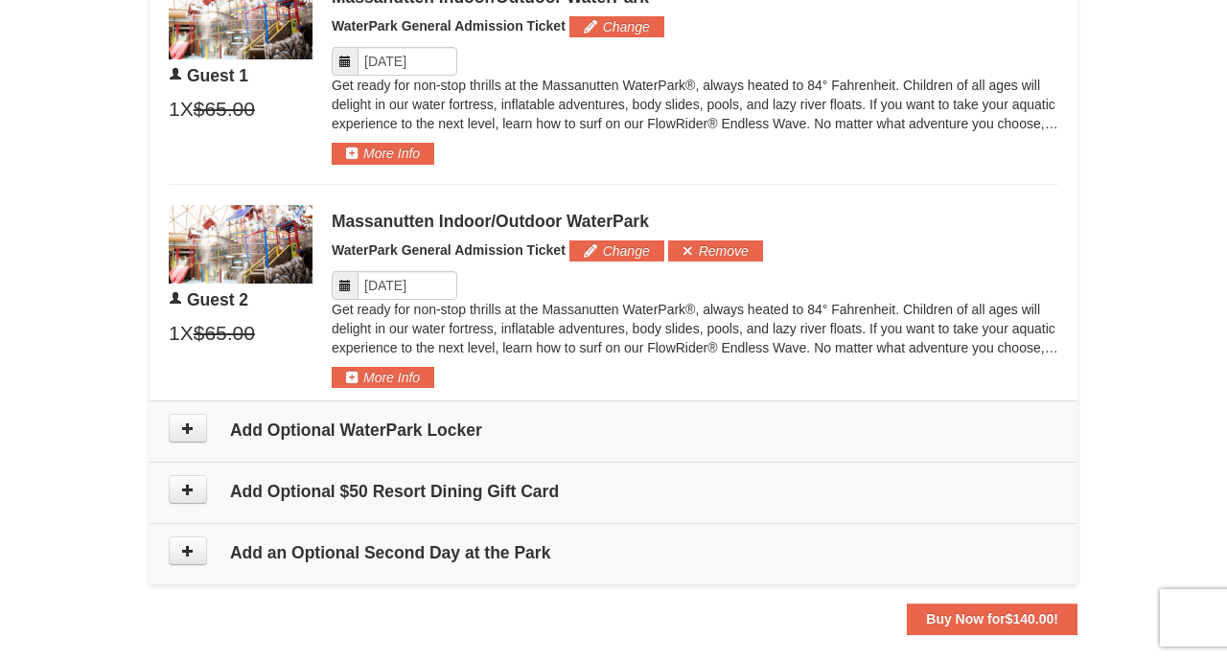
scroll to position [1026, 0]
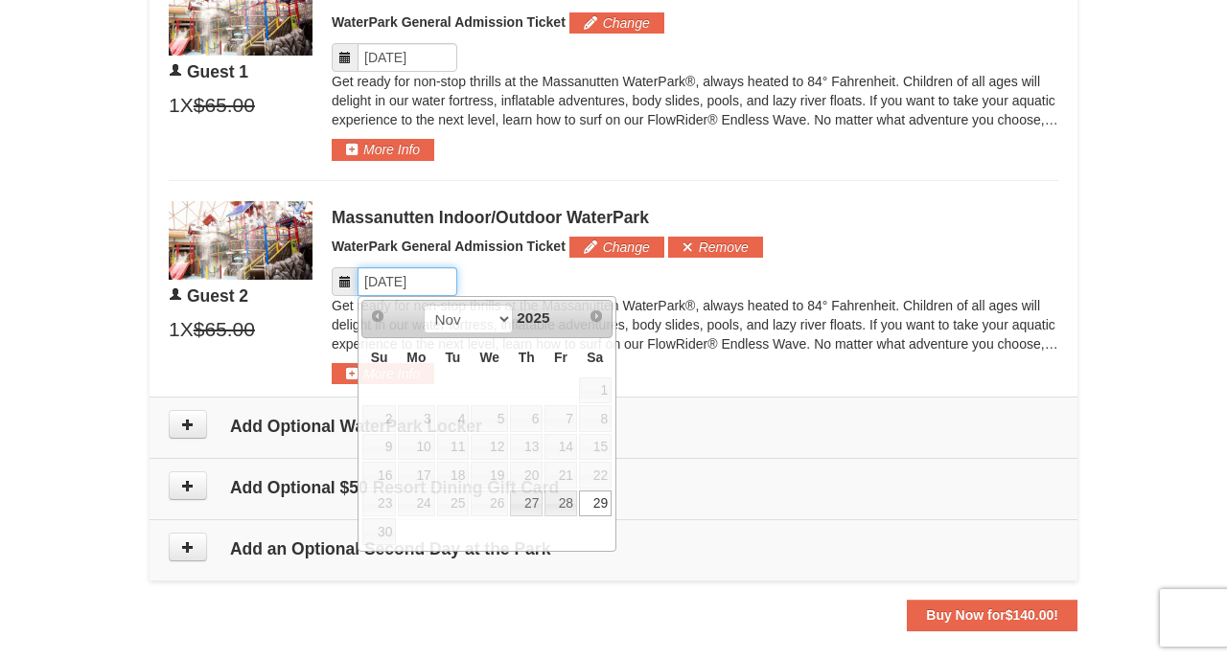
click at [403, 286] on input "Please format dates MM/DD/YYYY" at bounding box center [407, 281] width 100 height 29
click at [557, 499] on link "28" at bounding box center [560, 504] width 33 height 27
type input "[DATE]"
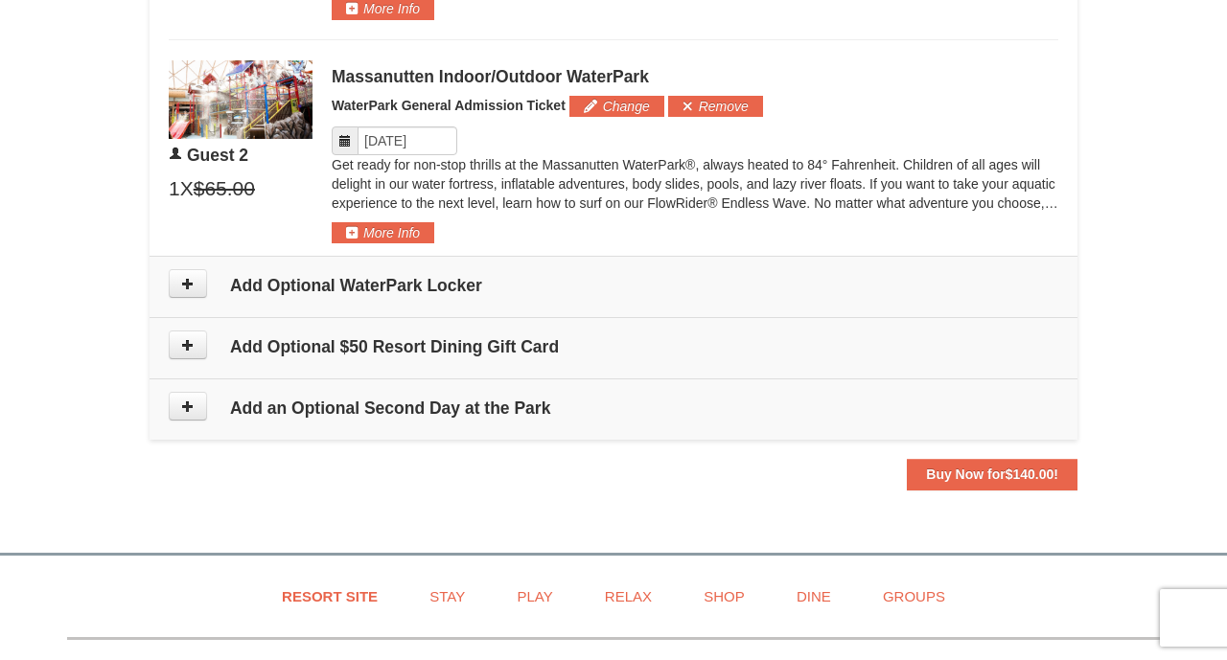
scroll to position [1173, 0]
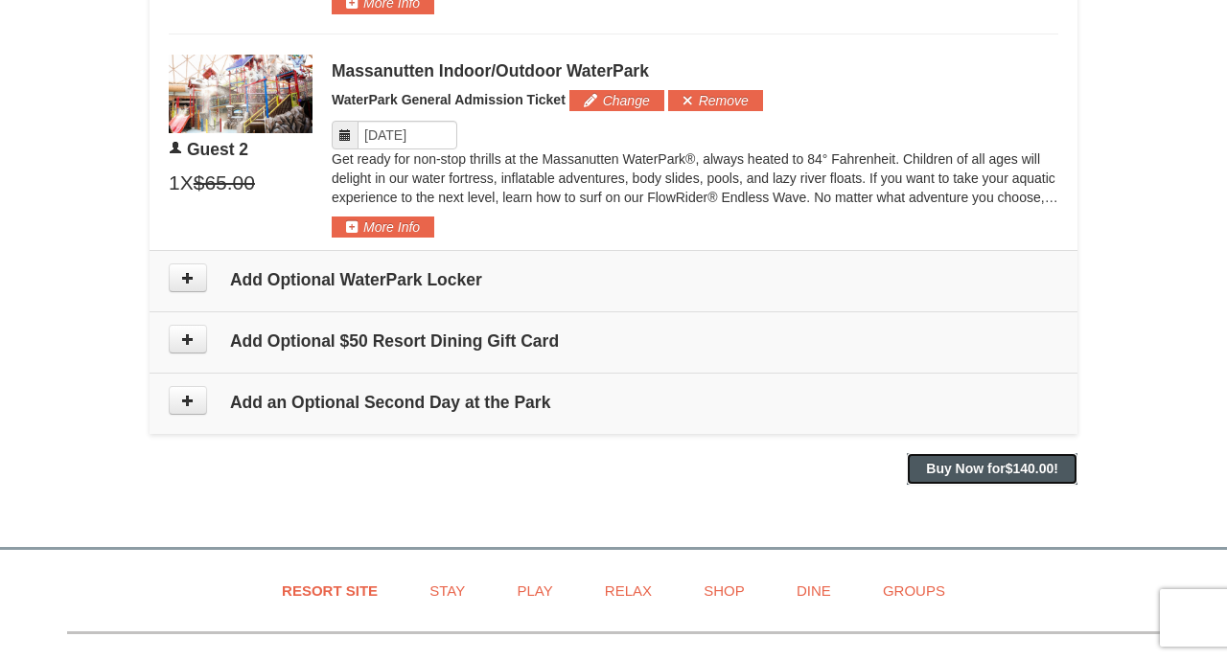
click at [998, 471] on strong "Buy Now for $140.00 !" at bounding box center [992, 468] width 132 height 15
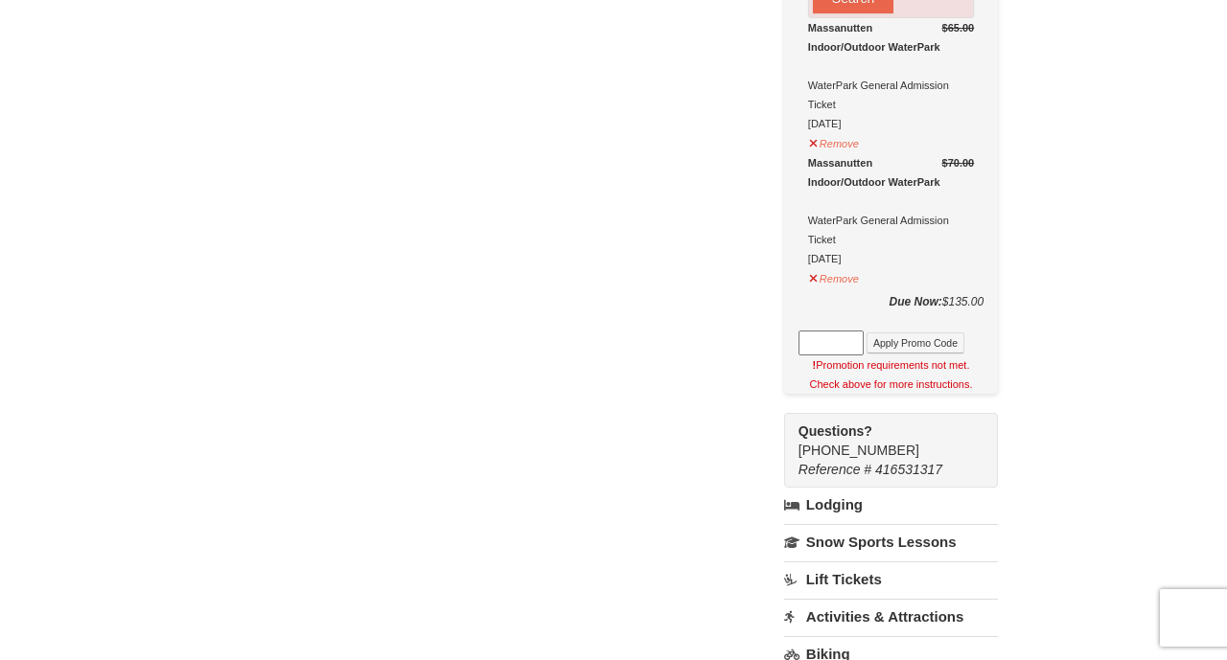
scroll to position [520, 0]
